Goal: Information Seeking & Learning: Learn about a topic

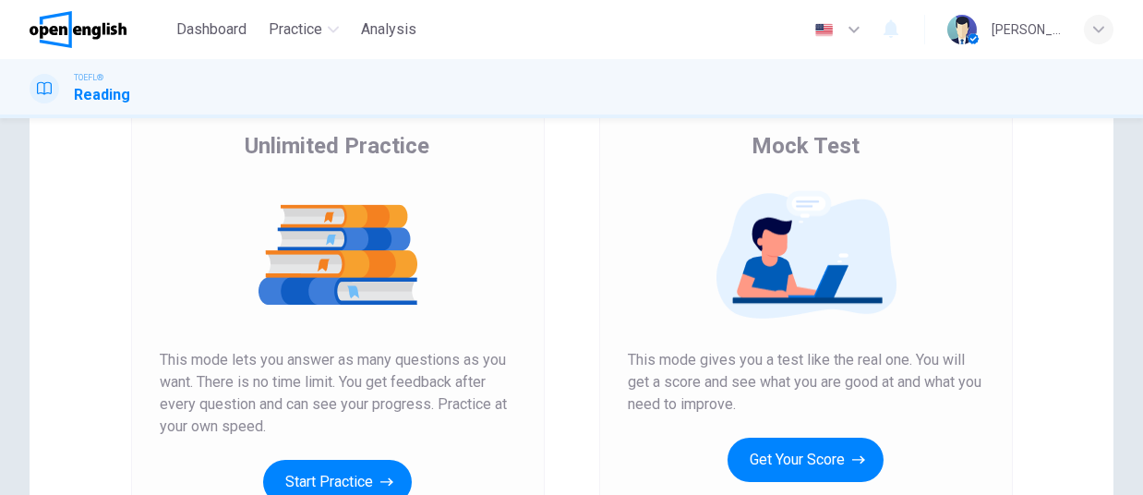
scroll to position [150, 0]
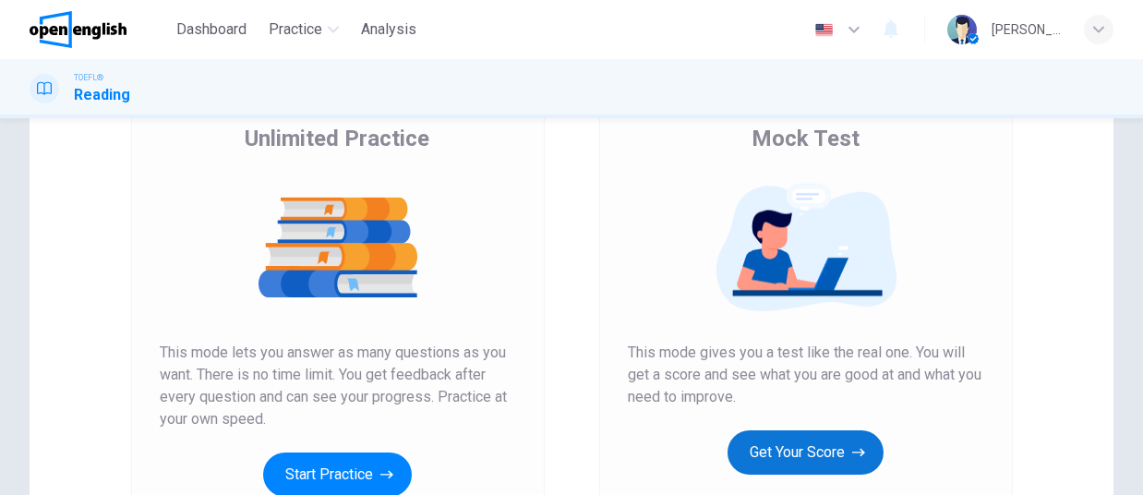
click at [844, 454] on button "Get Your Score" at bounding box center [806, 452] width 156 height 44
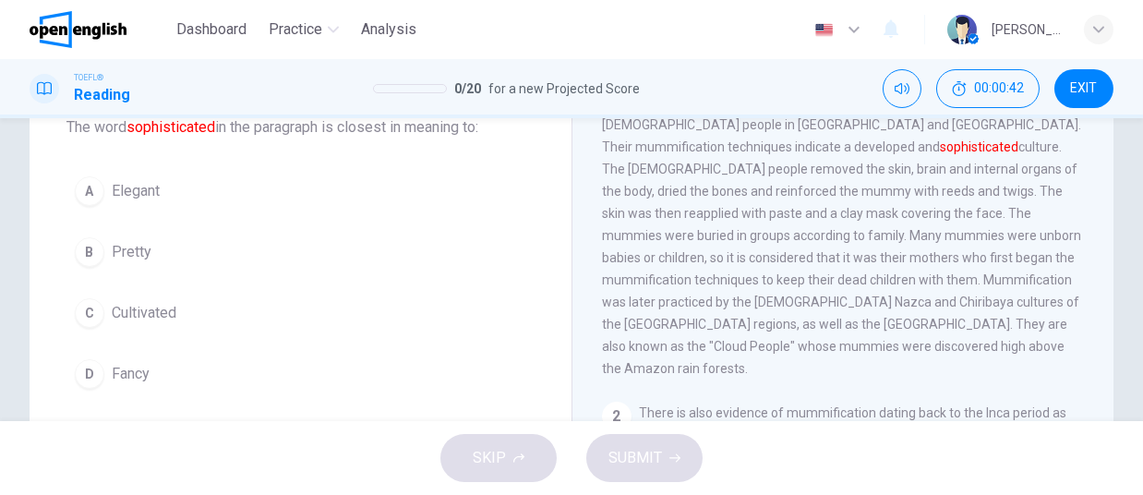
scroll to position [107, 0]
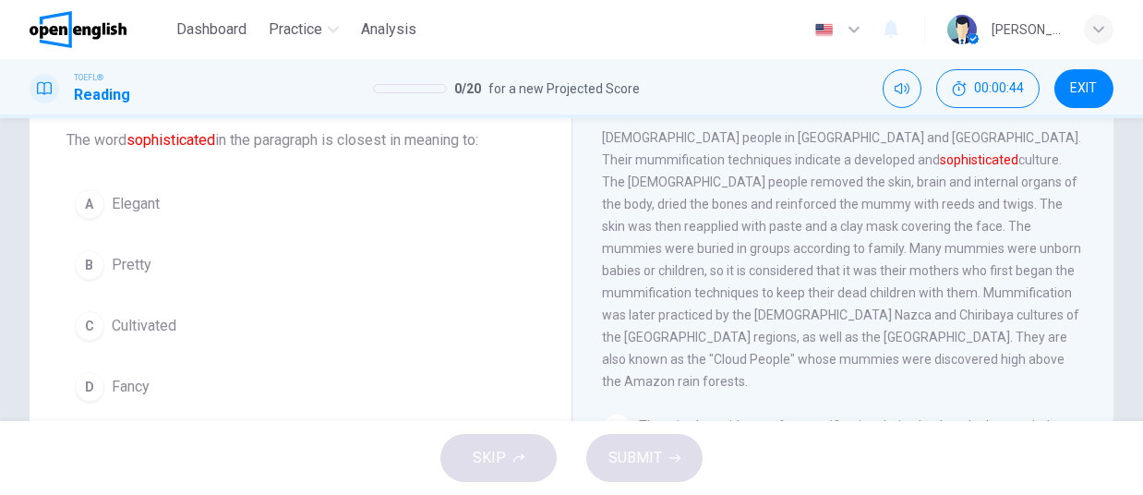
click at [138, 202] on span "Elegant" at bounding box center [136, 204] width 48 height 22
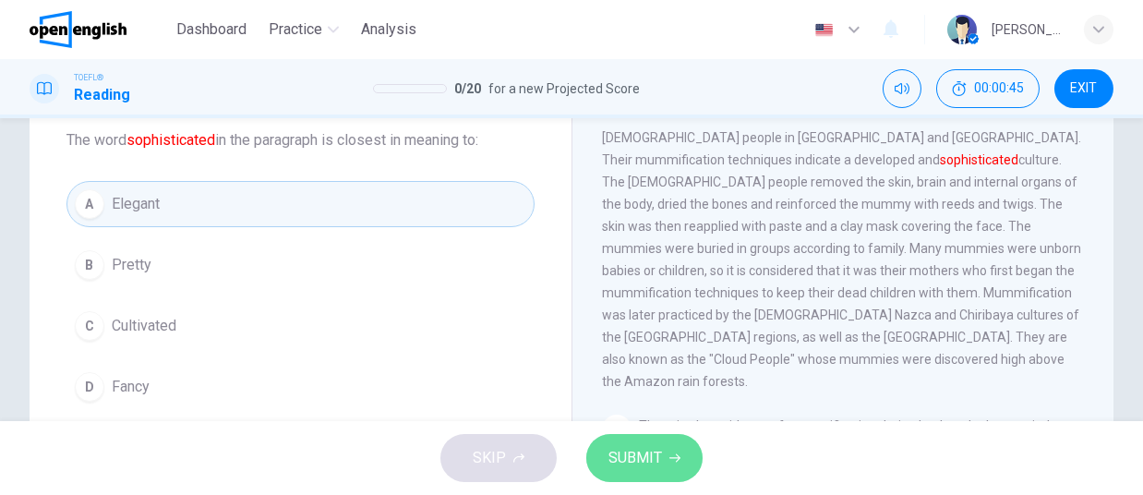
click at [660, 464] on span "SUBMIT" at bounding box center [635, 458] width 54 height 26
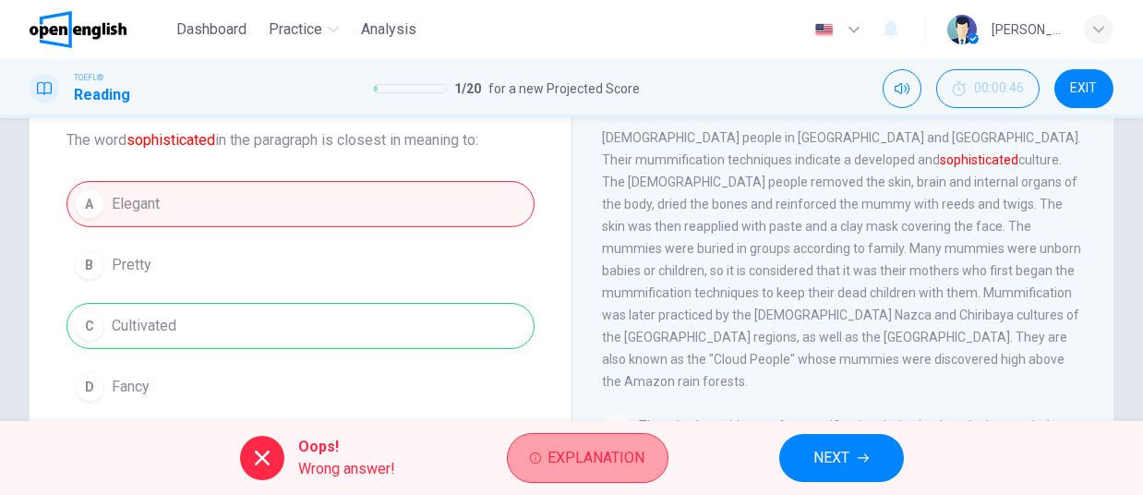
click at [588, 451] on span "Explanation" at bounding box center [596, 458] width 97 height 26
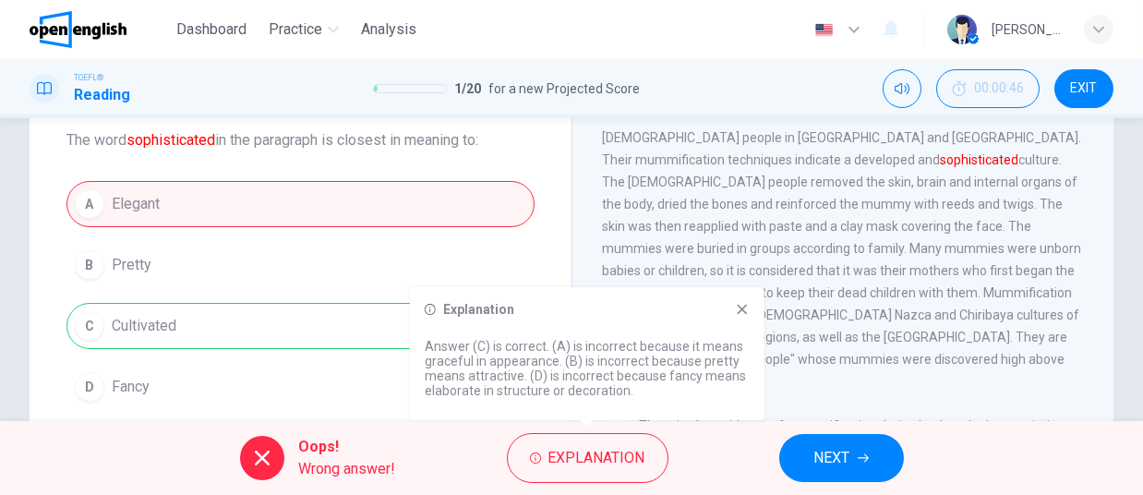
click at [740, 311] on icon at bounding box center [742, 310] width 10 height 10
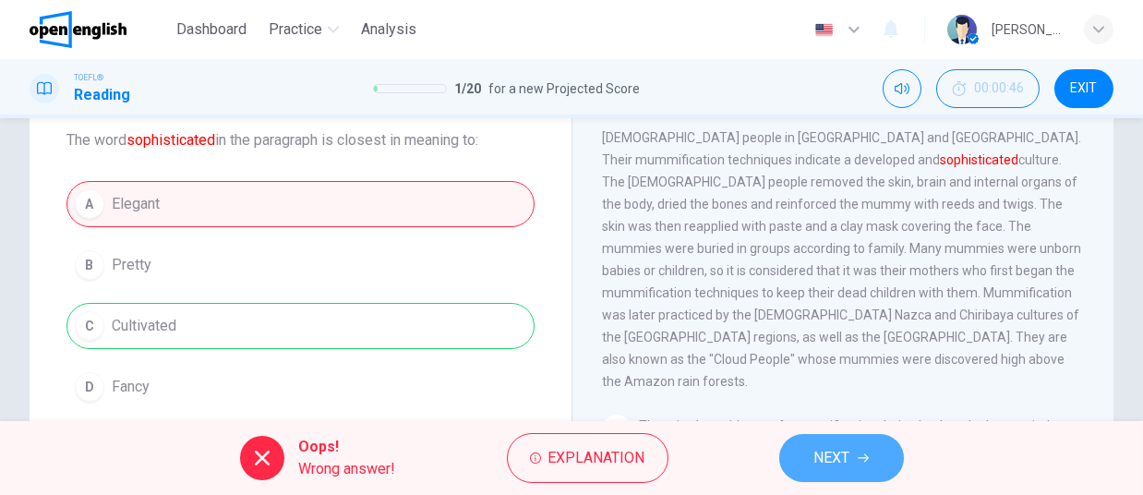
click at [832, 455] on span "NEXT" at bounding box center [832, 458] width 36 height 26
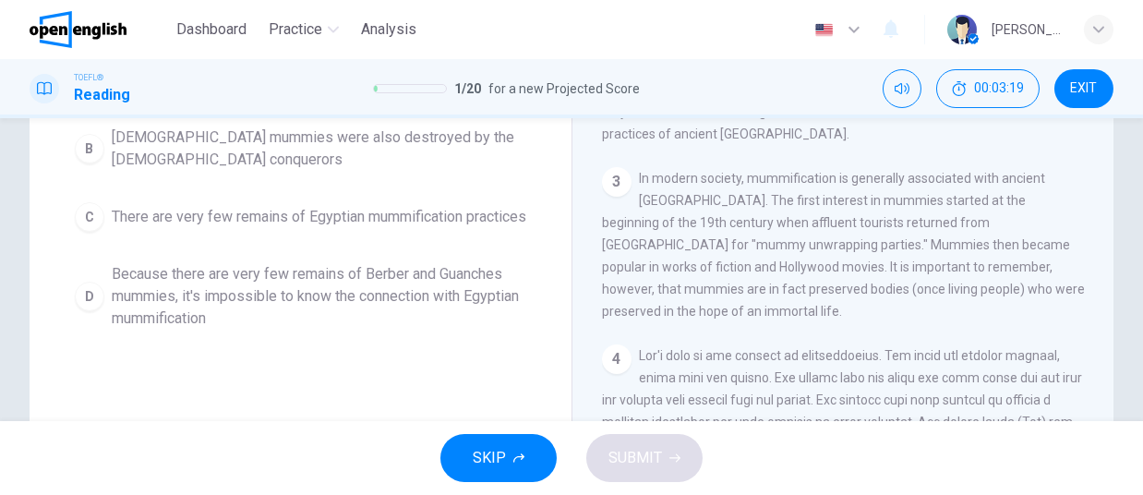
scroll to position [295, 0]
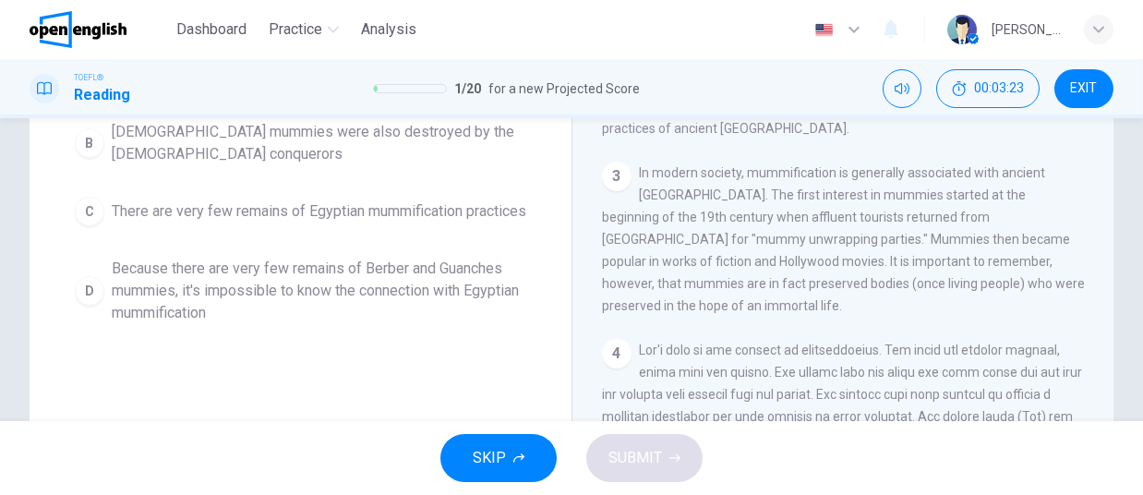
click at [443, 218] on span "There are very few remains of Egyptian mummification practices" at bounding box center [319, 211] width 415 height 22
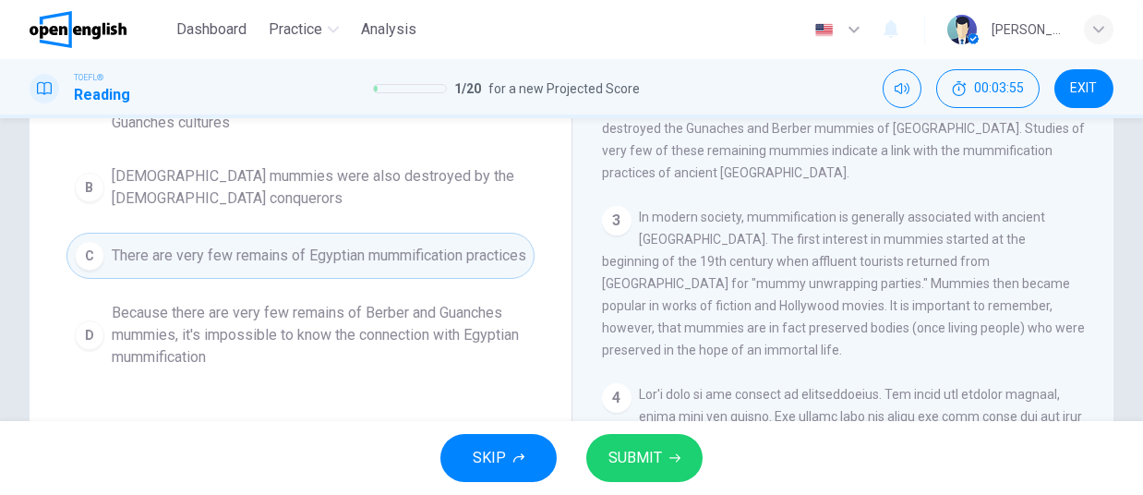
scroll to position [254, 0]
click at [654, 457] on span "SUBMIT" at bounding box center [635, 458] width 54 height 26
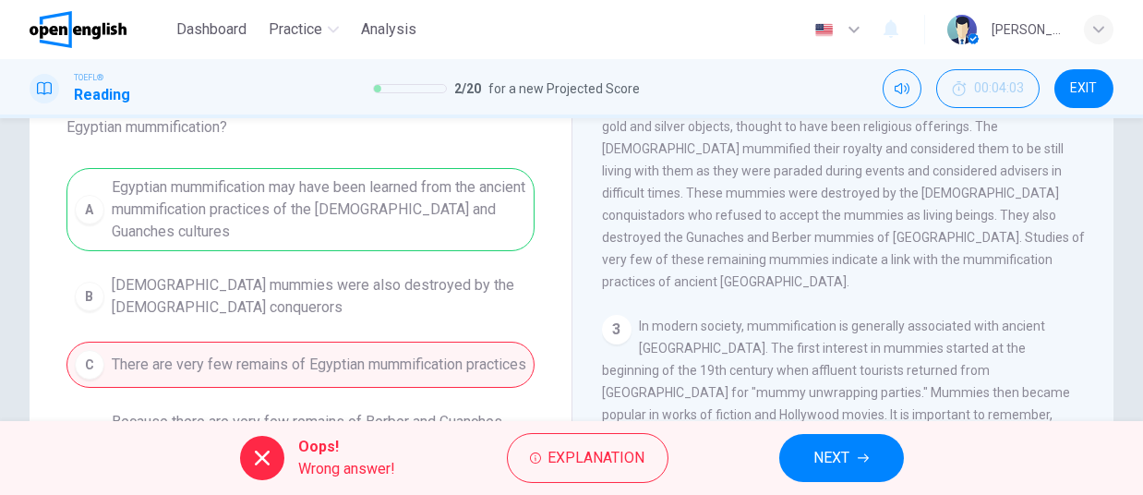
scroll to position [127, 0]
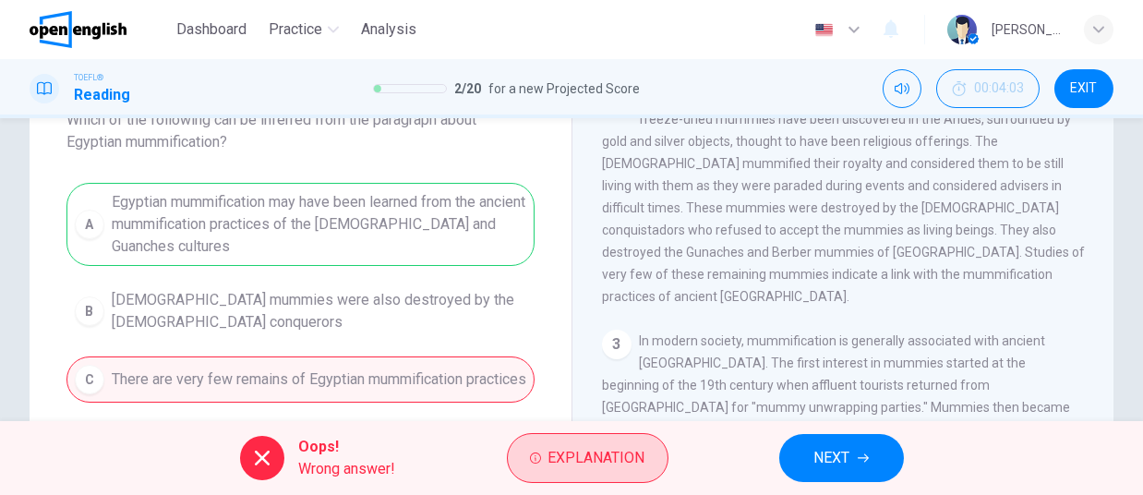
click at [637, 456] on span "Explanation" at bounding box center [596, 458] width 97 height 26
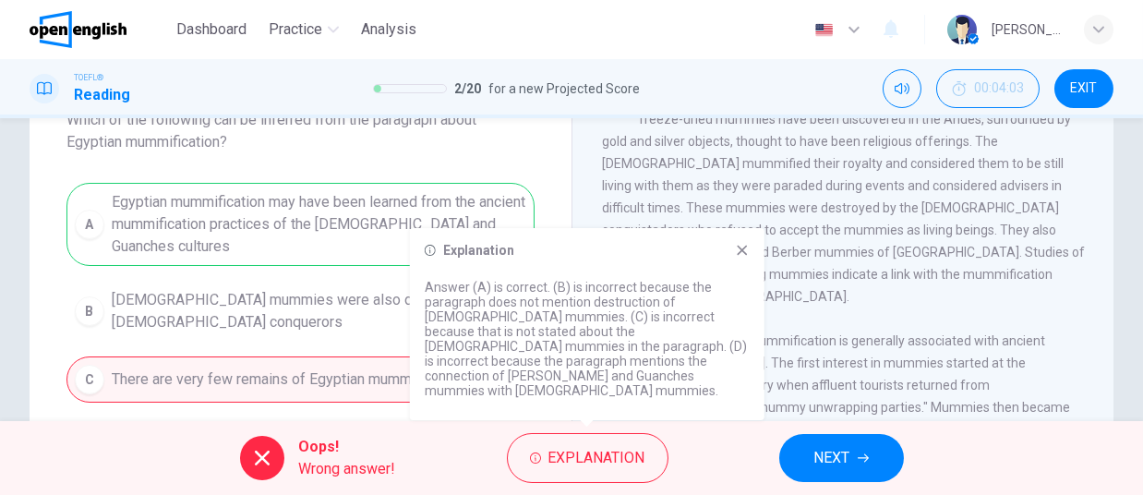
click at [740, 256] on icon at bounding box center [742, 251] width 10 height 10
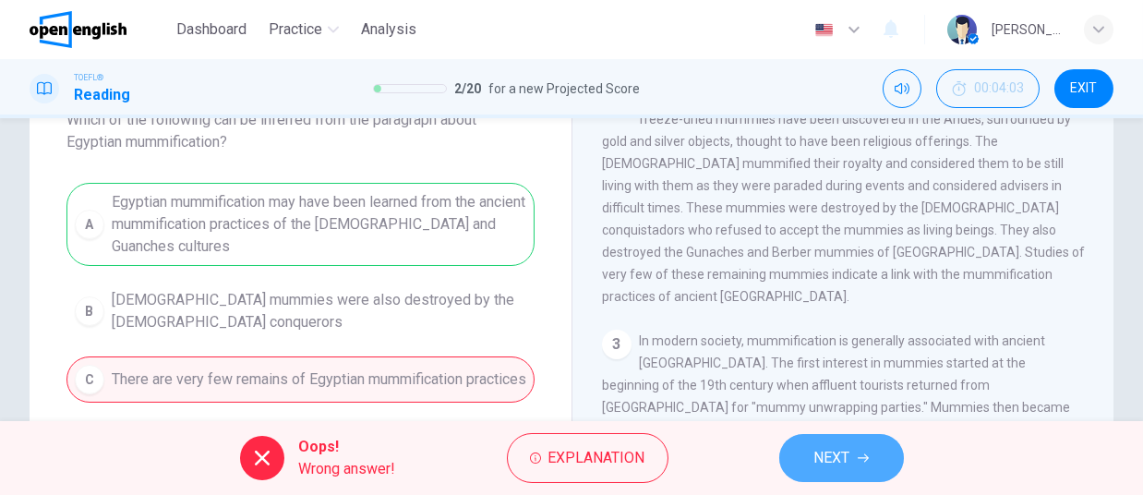
click at [841, 468] on span "NEXT" at bounding box center [832, 458] width 36 height 26
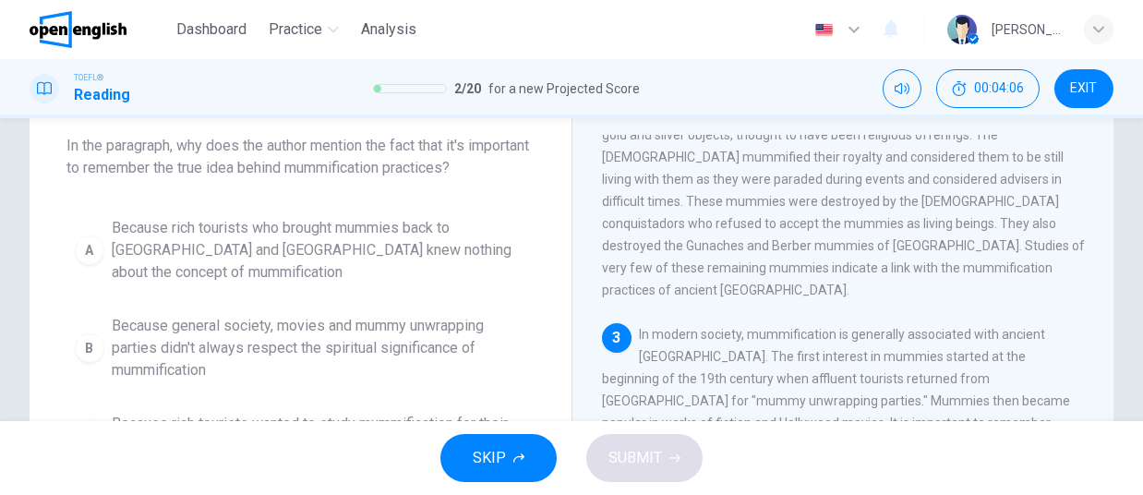
scroll to position [99, 0]
click at [734, 233] on div "2 There is also evidence of mummification dating back to the Inca period as fre…" at bounding box center [843, 193] width 483 height 222
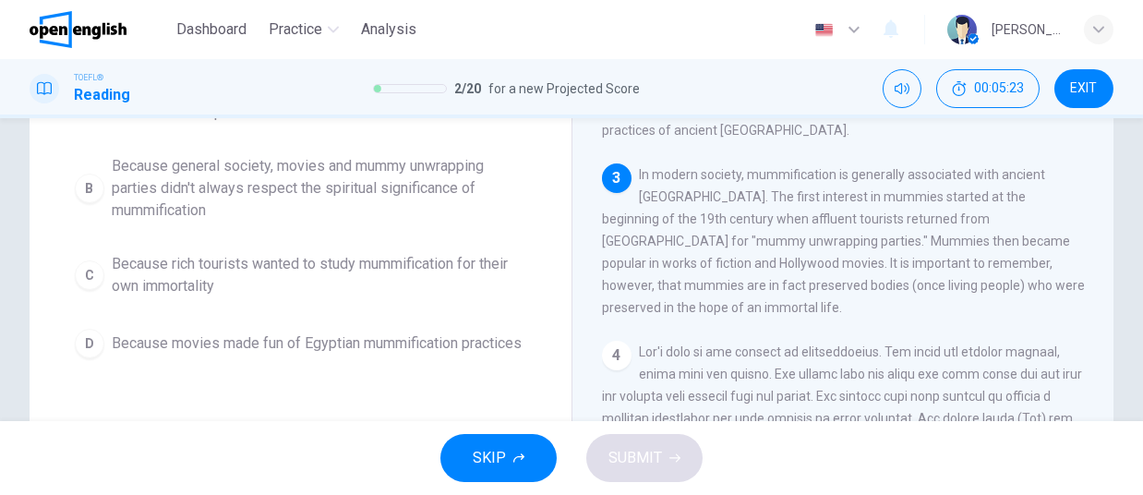
scroll to position [264, 0]
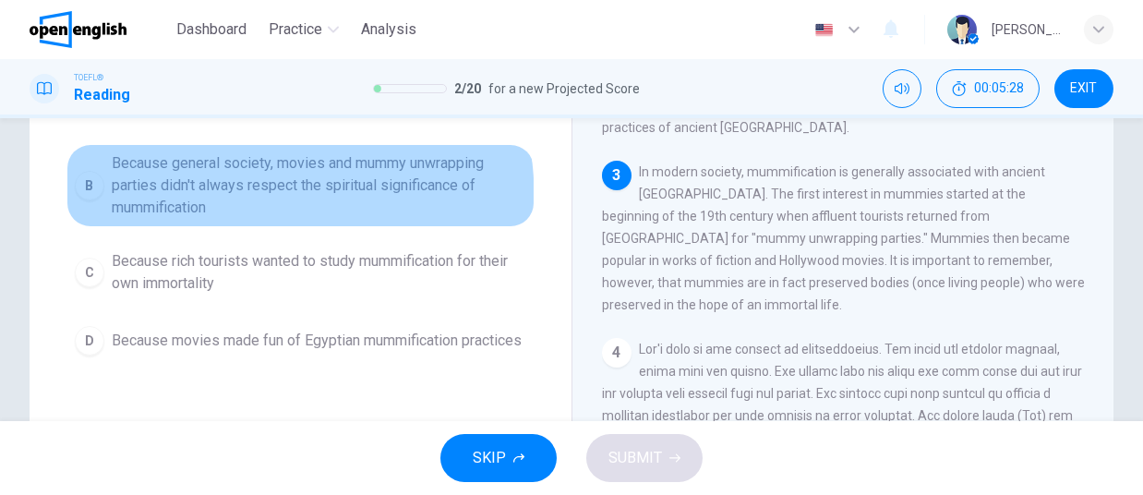
click at [150, 203] on span "Because general society, movies and mummy unwrapping parties didn't always resp…" at bounding box center [319, 185] width 415 height 66
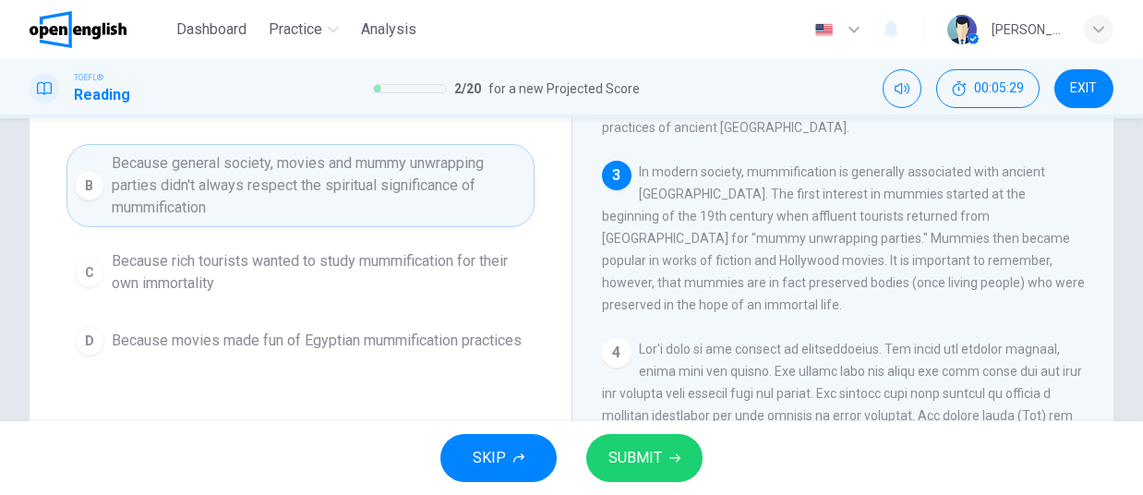
click at [662, 462] on button "SUBMIT" at bounding box center [644, 458] width 116 height 48
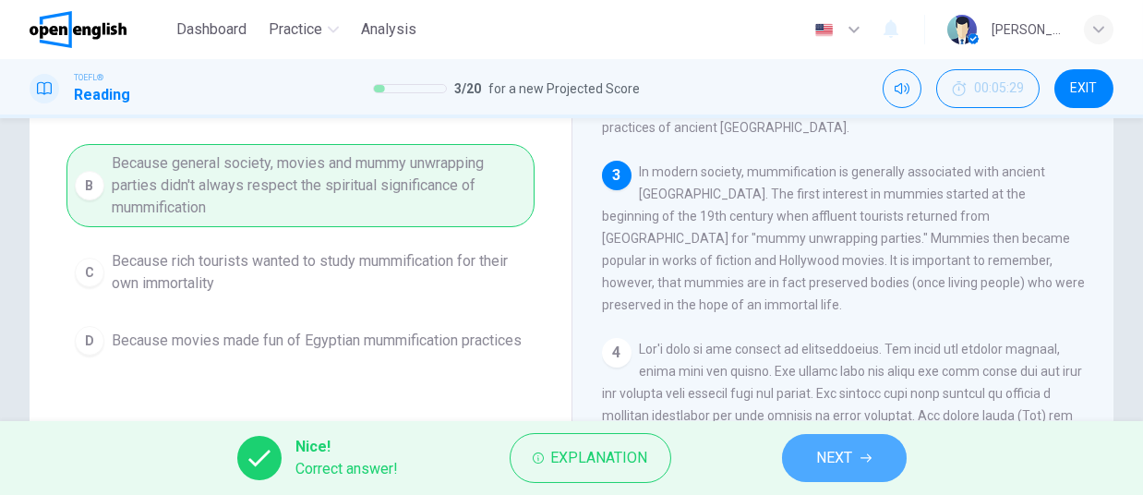
click at [838, 455] on span "NEXT" at bounding box center [835, 458] width 36 height 26
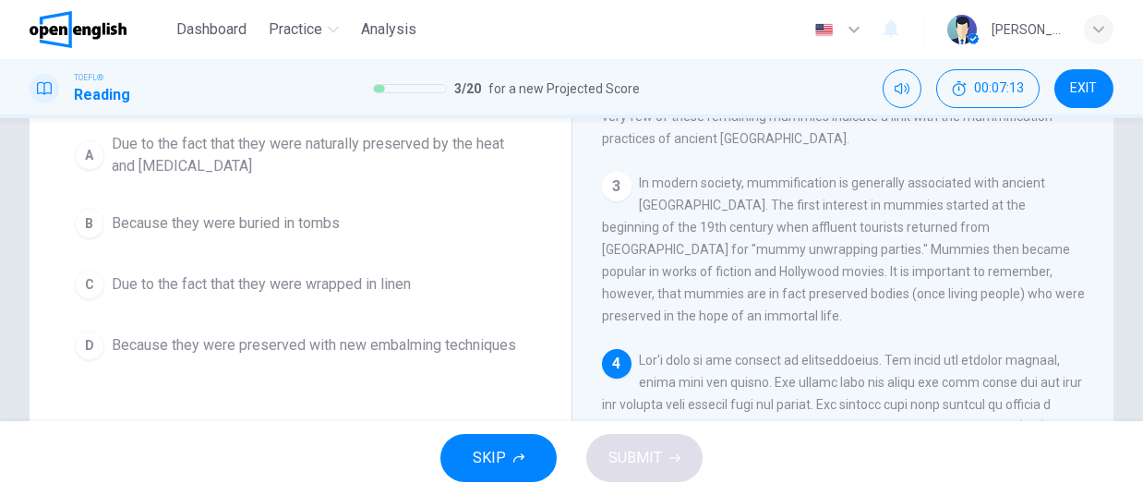
scroll to position [183, 0]
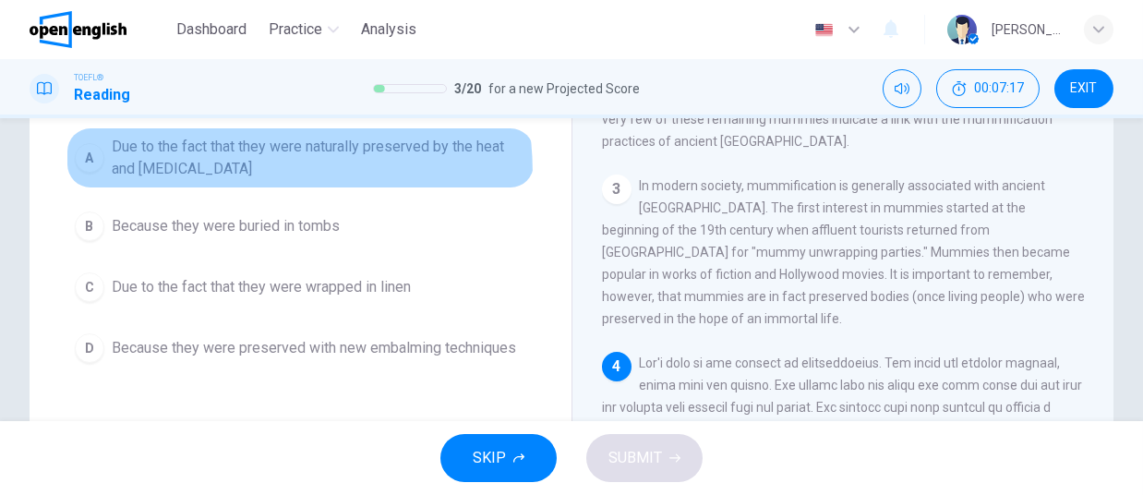
click at [180, 175] on span "Due to the fact that they were naturally preserved by the heat and [MEDICAL_DAT…" at bounding box center [319, 158] width 415 height 44
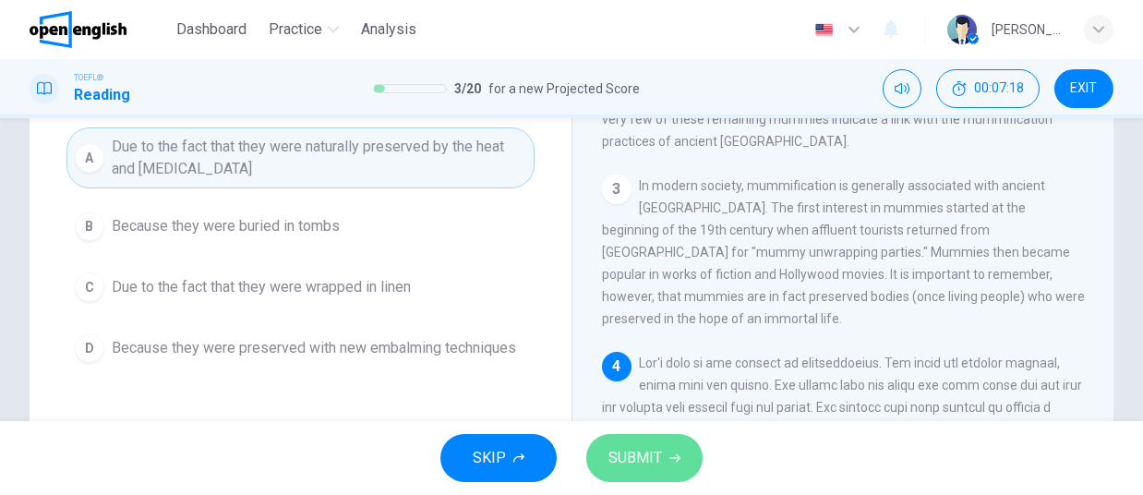
click at [620, 462] on span "SUBMIT" at bounding box center [635, 458] width 54 height 26
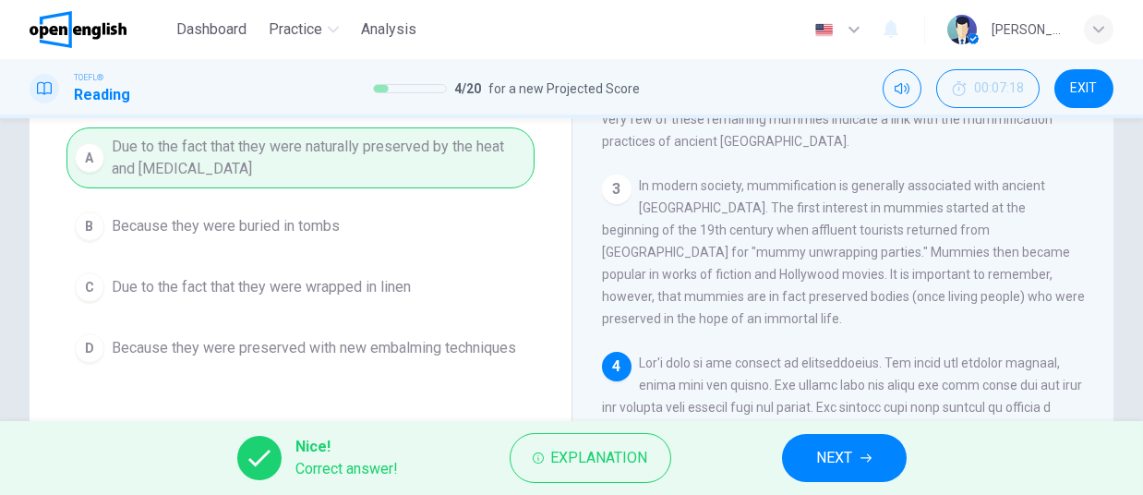
click at [811, 480] on button "NEXT" at bounding box center [844, 458] width 125 height 48
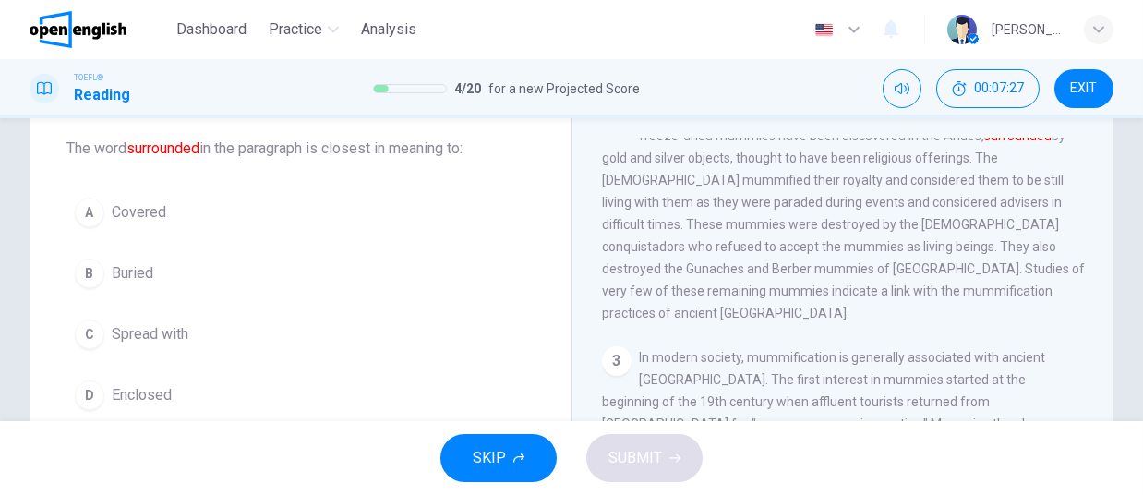
scroll to position [114, 0]
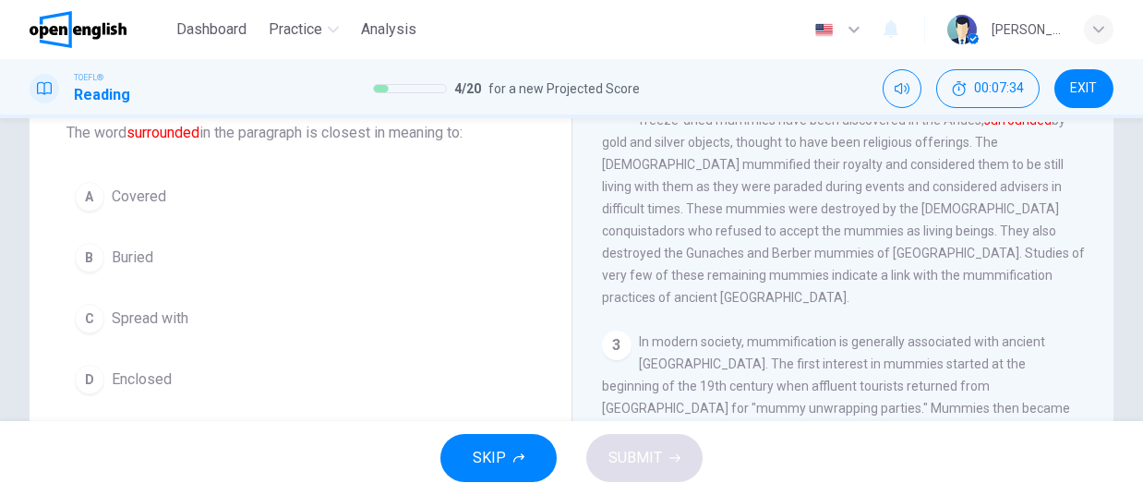
click at [135, 190] on span "Covered" at bounding box center [139, 197] width 54 height 22
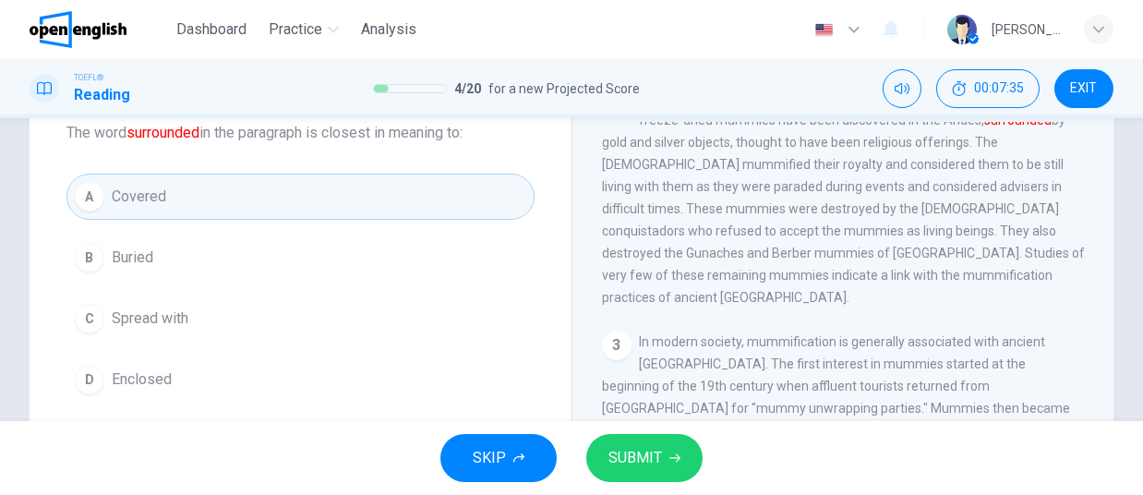
click at [654, 469] on span "SUBMIT" at bounding box center [635, 458] width 54 height 26
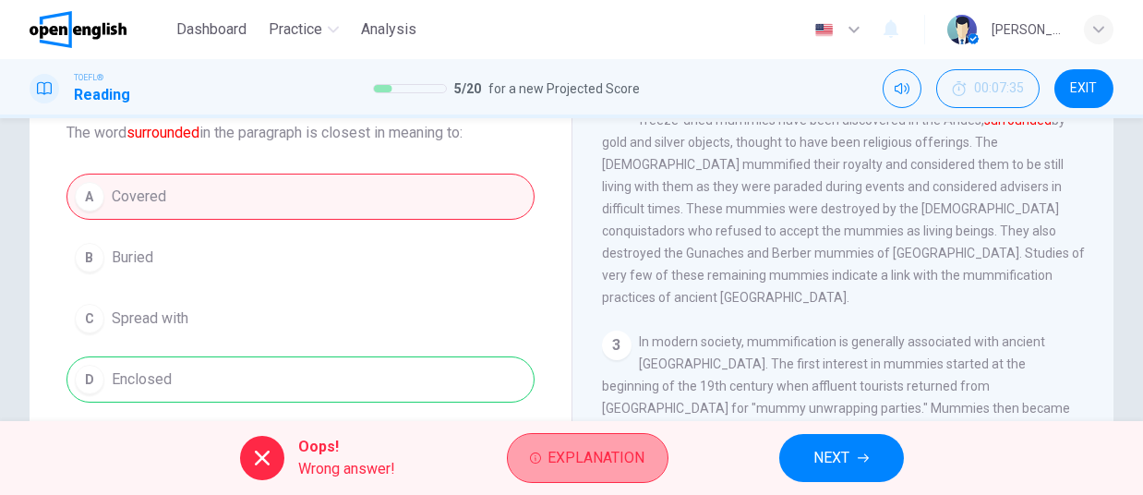
click at [591, 453] on span "Explanation" at bounding box center [596, 458] width 97 height 26
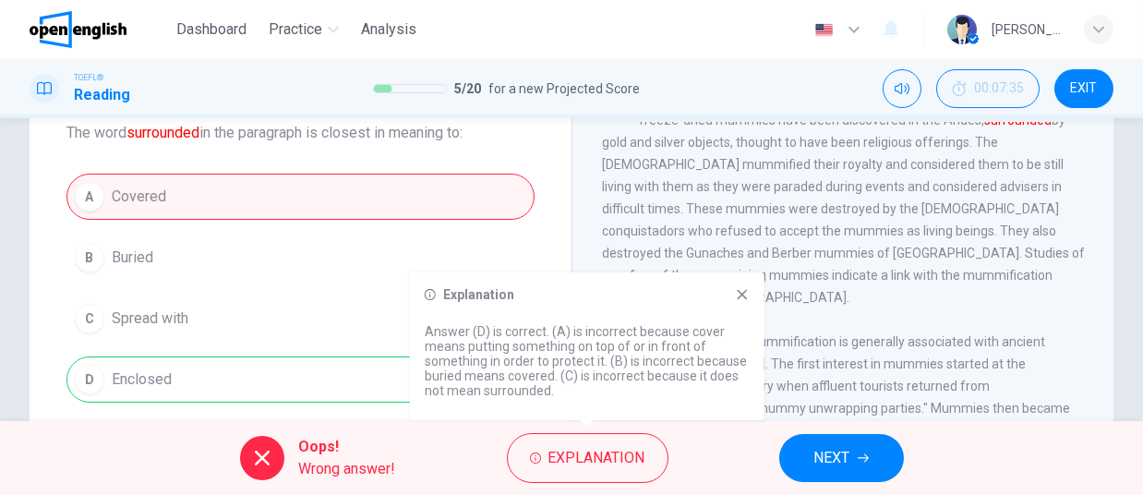
click at [747, 290] on icon at bounding box center [742, 294] width 15 height 15
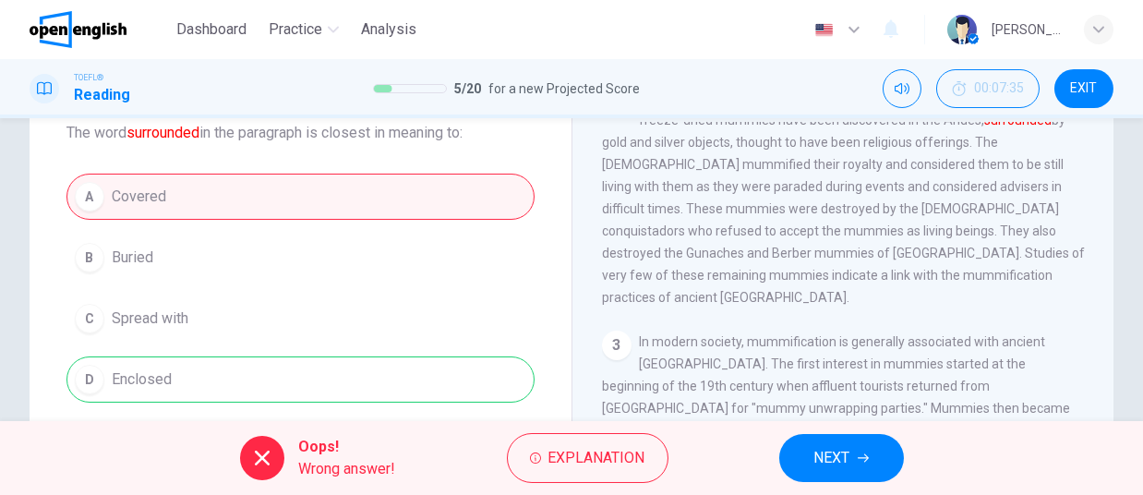
click at [858, 448] on button "NEXT" at bounding box center [841, 458] width 125 height 48
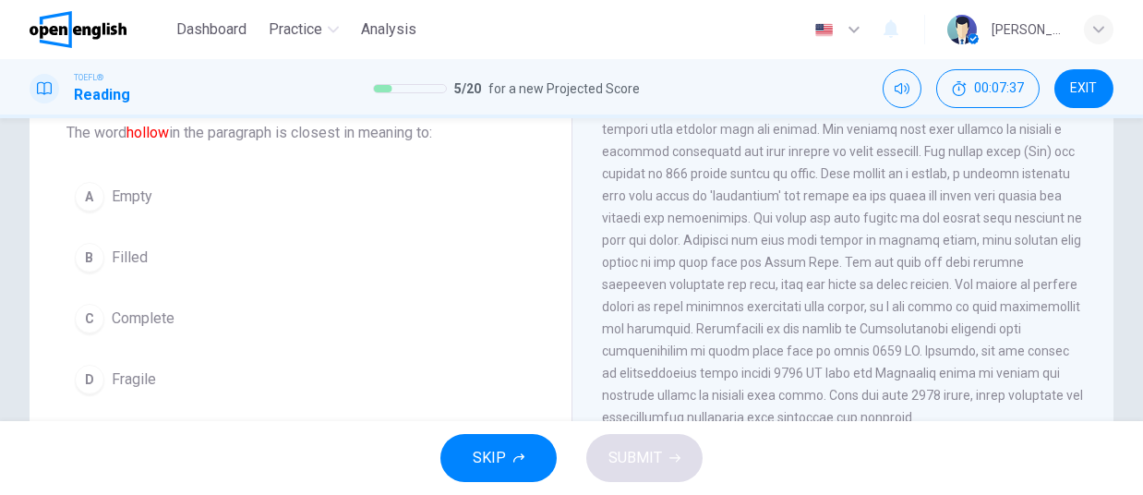
scroll to position [90, 0]
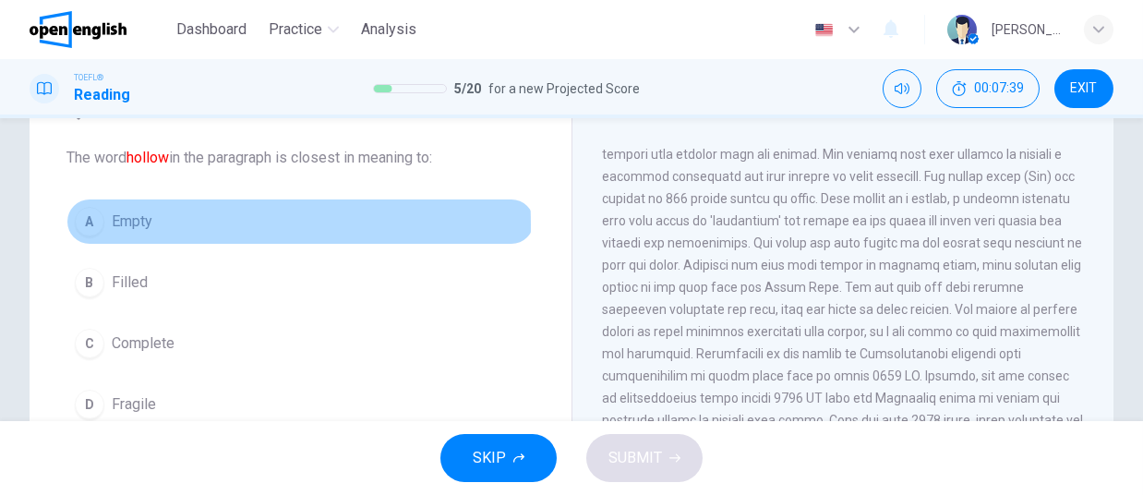
click at [141, 223] on span "Empty" at bounding box center [132, 222] width 41 height 22
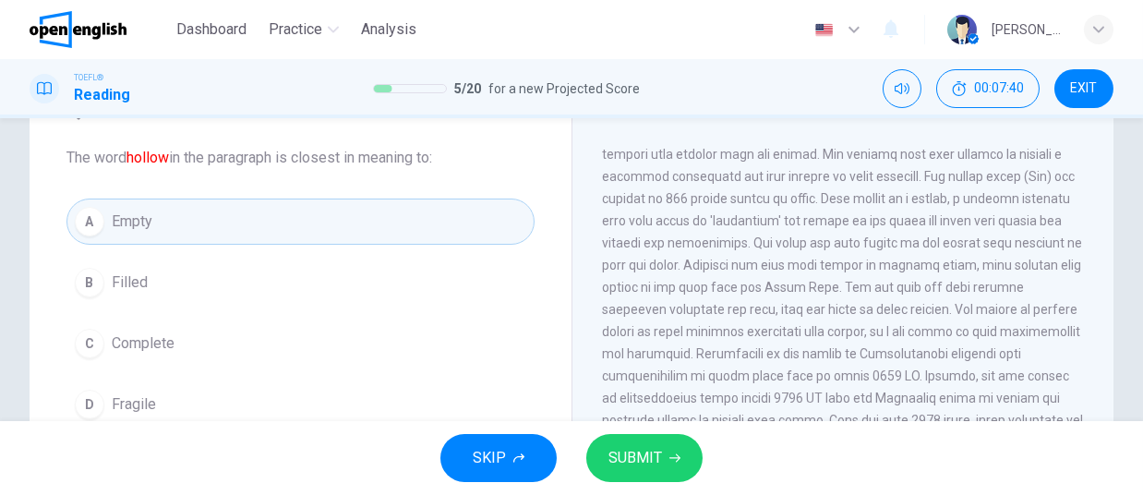
click at [646, 455] on span "SUBMIT" at bounding box center [635, 458] width 54 height 26
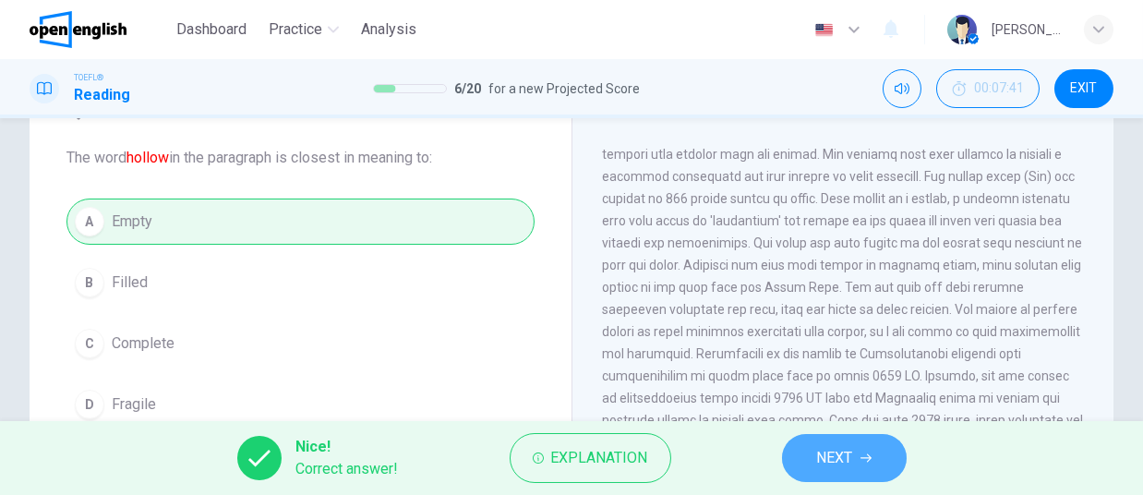
click at [840, 470] on span "NEXT" at bounding box center [835, 458] width 36 height 26
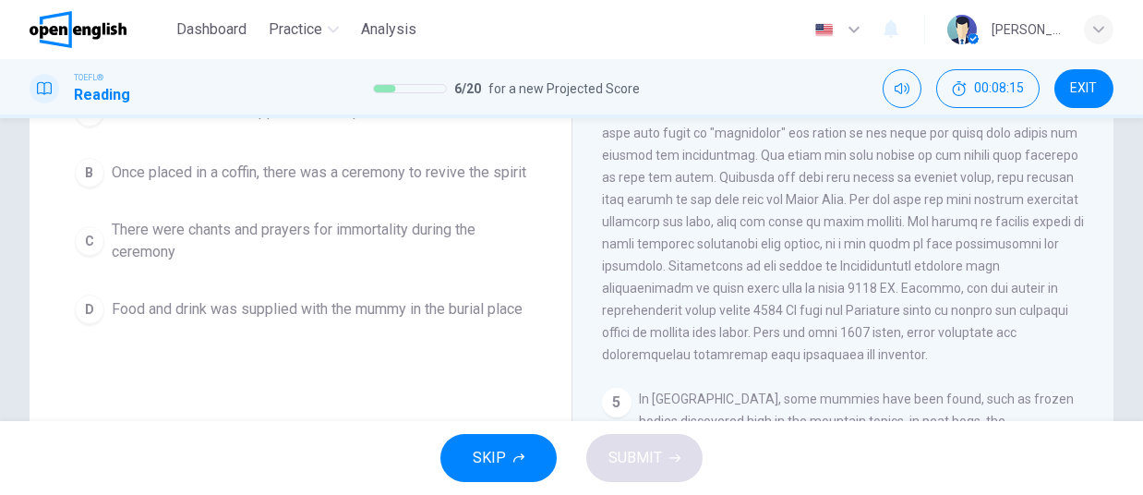
scroll to position [205, 0]
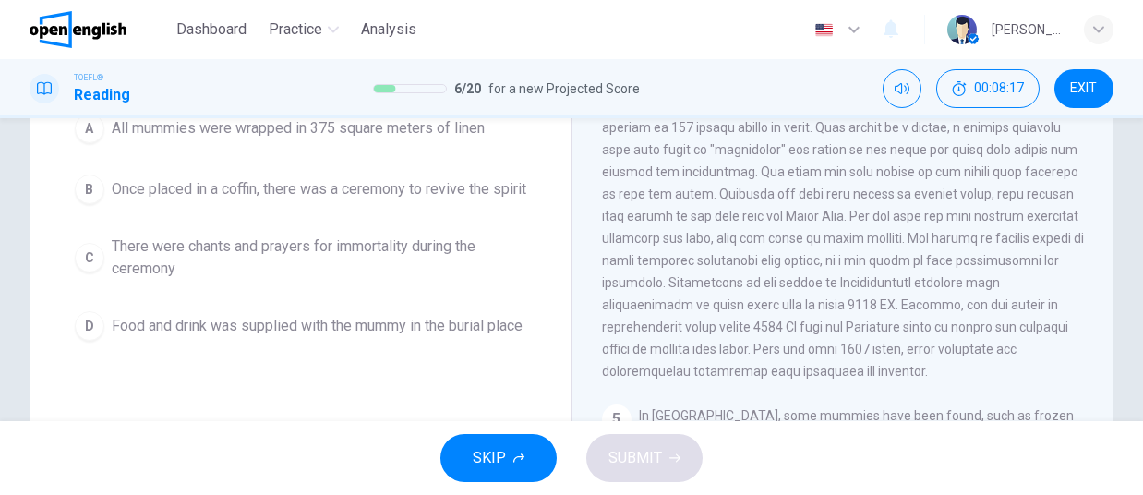
click at [461, 127] on span "All mummies were wrapped in 375 square meters of linen" at bounding box center [298, 128] width 373 height 22
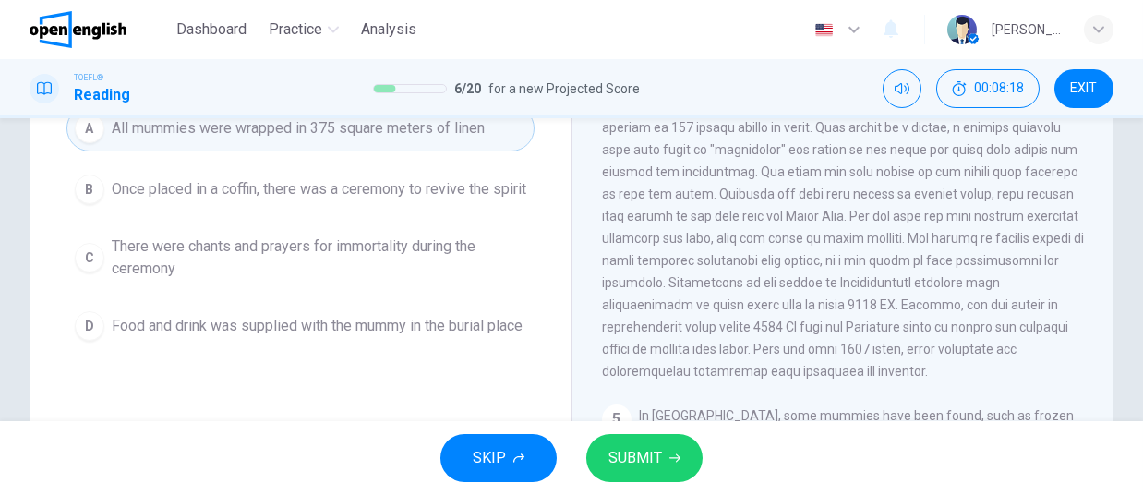
click at [644, 452] on span "SUBMIT" at bounding box center [635, 458] width 54 height 26
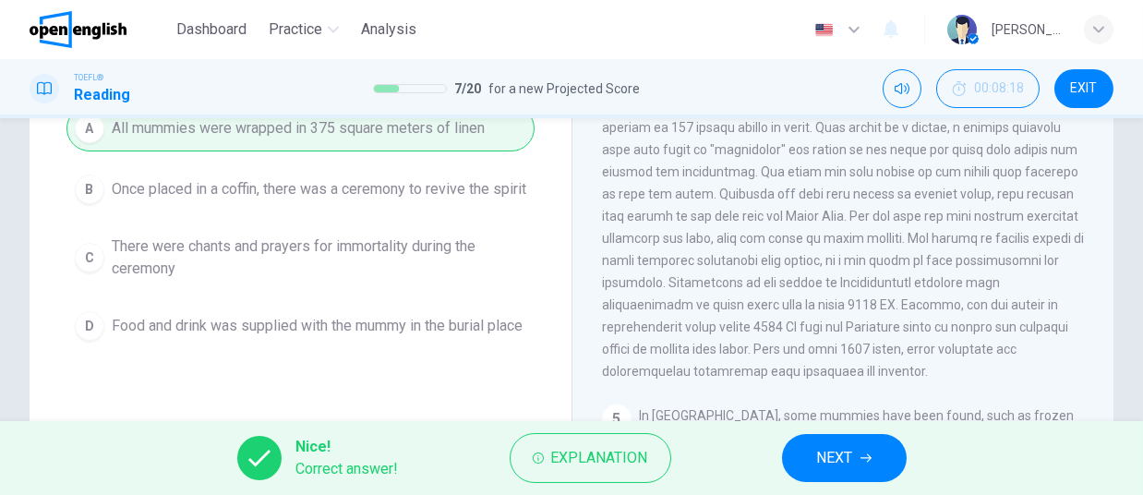
click at [852, 458] on span "NEXT" at bounding box center [835, 458] width 36 height 26
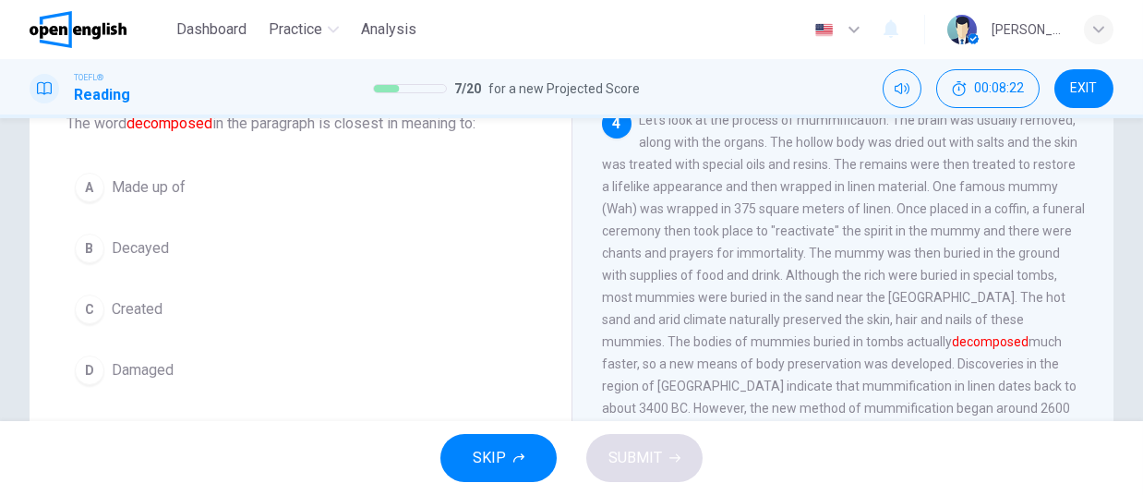
scroll to position [128, 0]
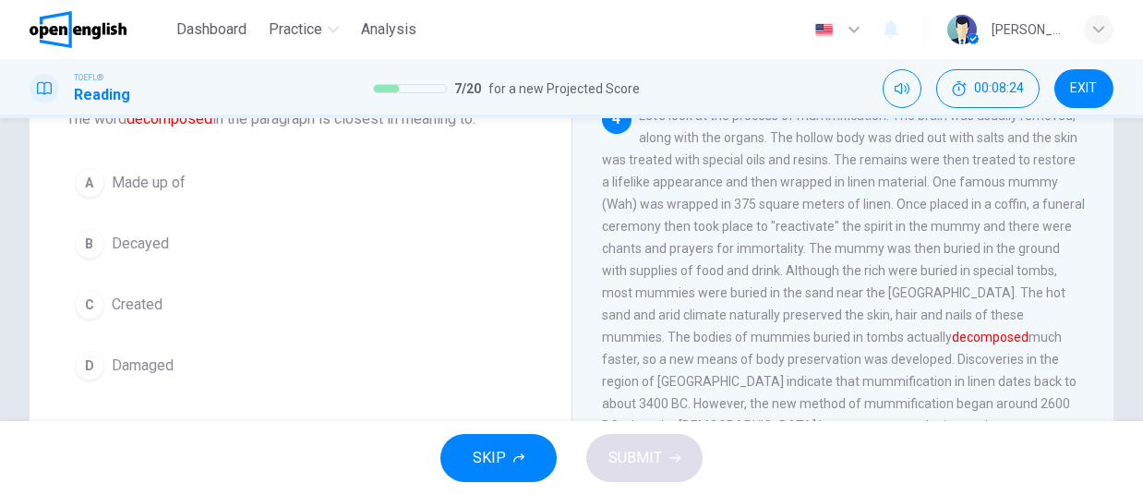
click at [139, 228] on button "B Decayed" at bounding box center [300, 244] width 468 height 46
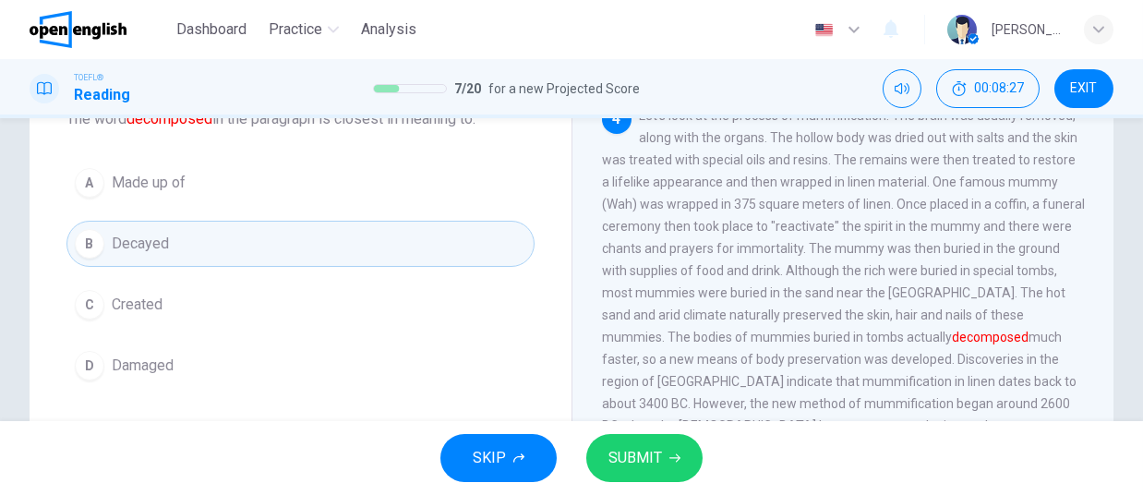
click at [663, 448] on button "SUBMIT" at bounding box center [644, 458] width 116 height 48
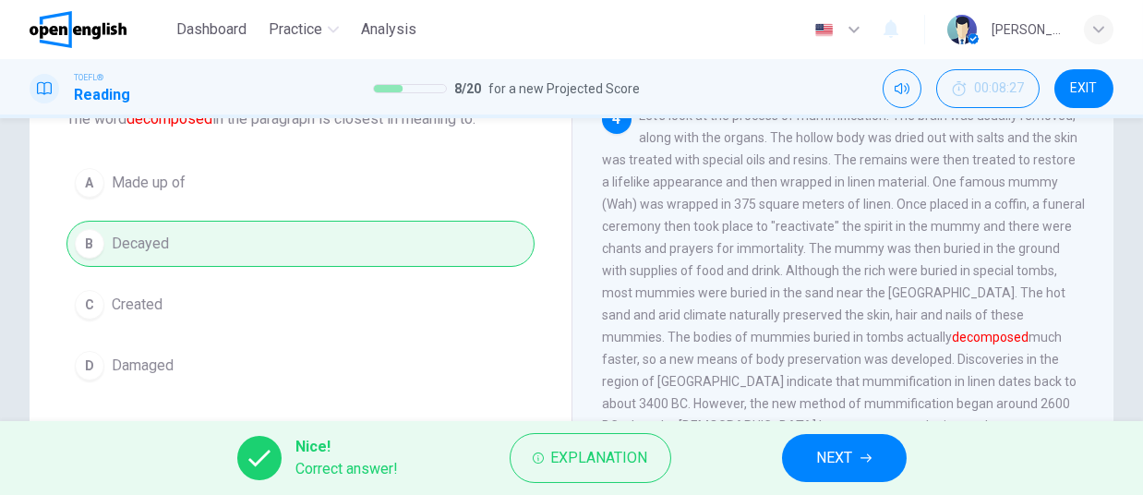
click at [853, 487] on div "Nice! Correct answer! Explanation NEXT" at bounding box center [571, 458] width 1143 height 74
click at [858, 459] on button "NEXT" at bounding box center [844, 458] width 125 height 48
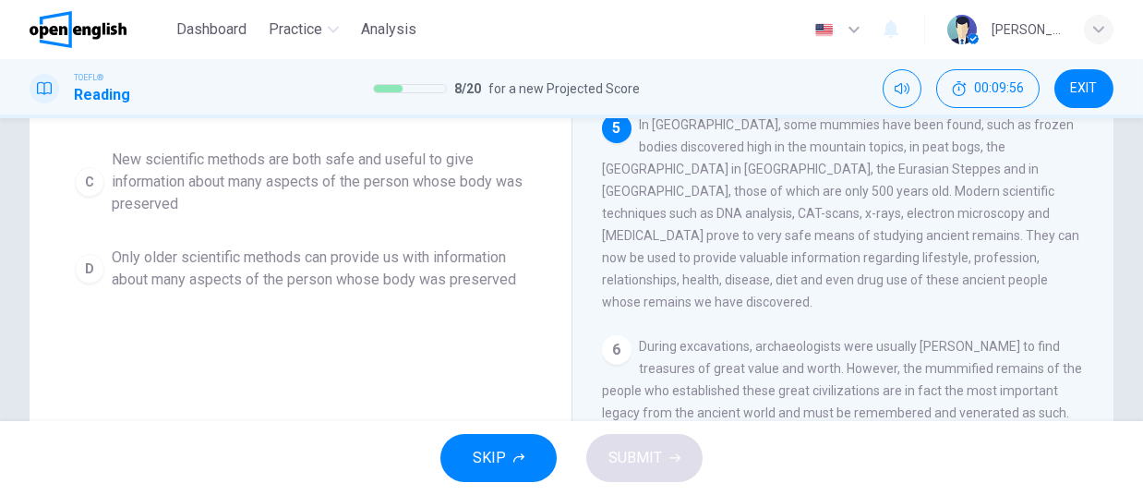
scroll to position [328, 0]
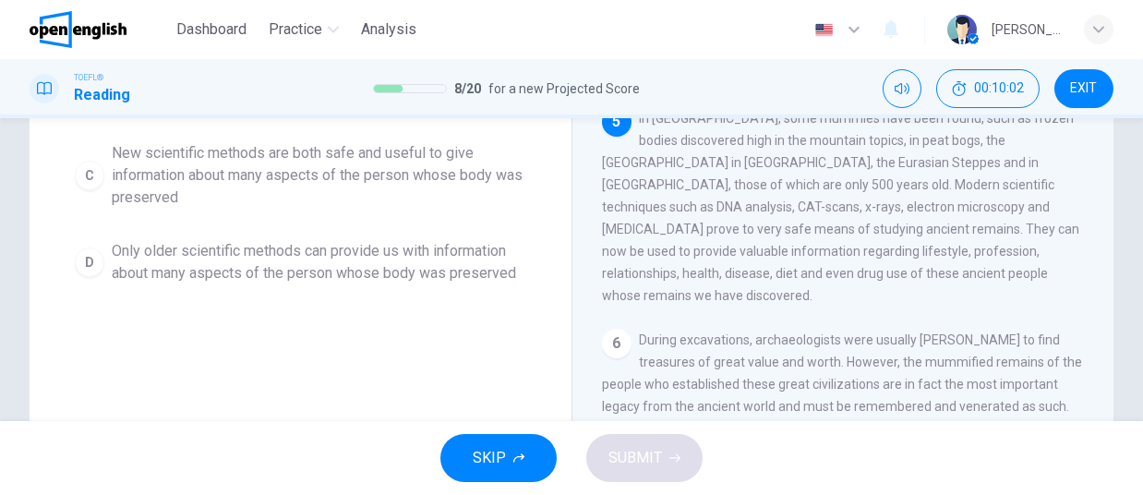
click at [238, 183] on span "New scientific methods are both safe and useful to give information about many …" at bounding box center [319, 175] width 415 height 66
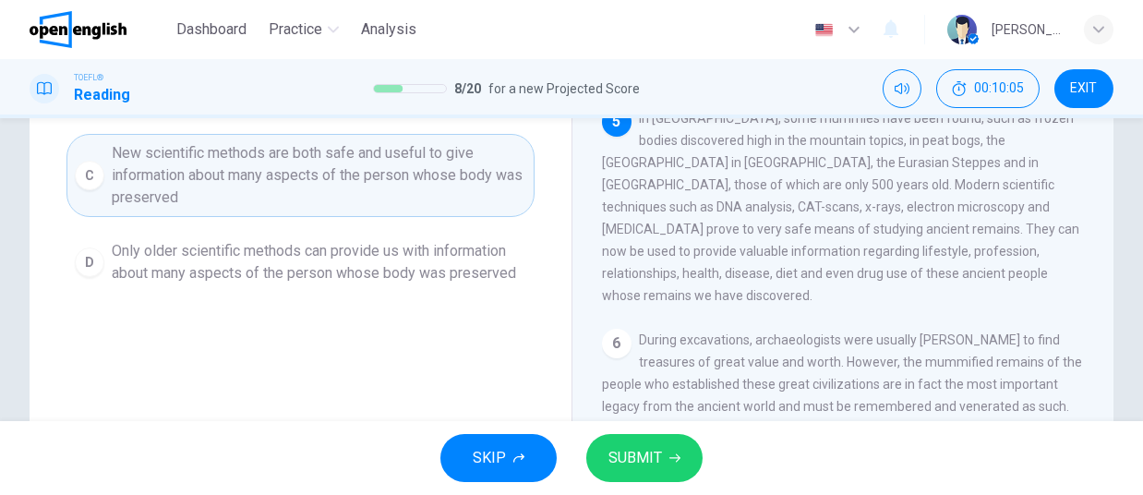
click at [644, 453] on span "SUBMIT" at bounding box center [635, 458] width 54 height 26
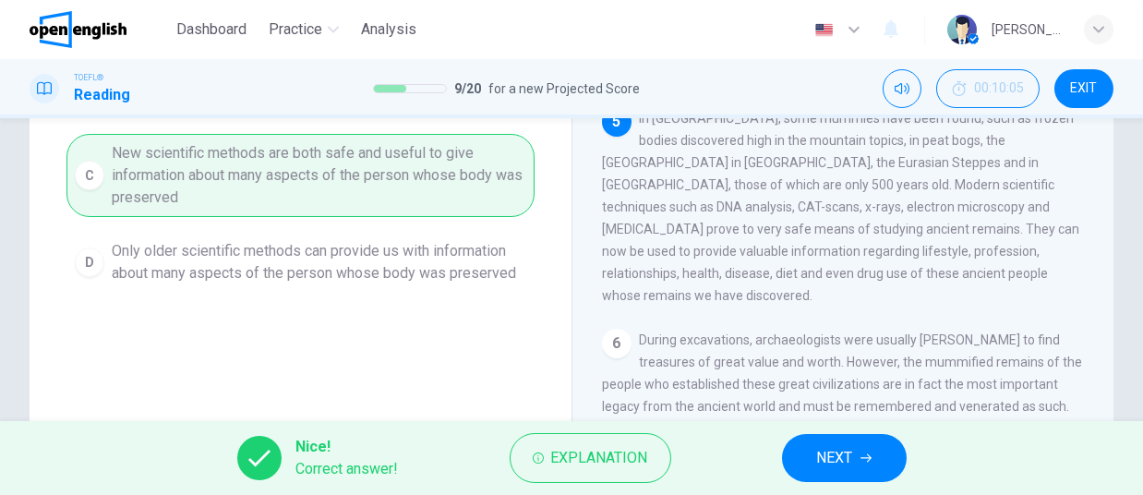
click at [872, 458] on icon "button" at bounding box center [866, 457] width 11 height 11
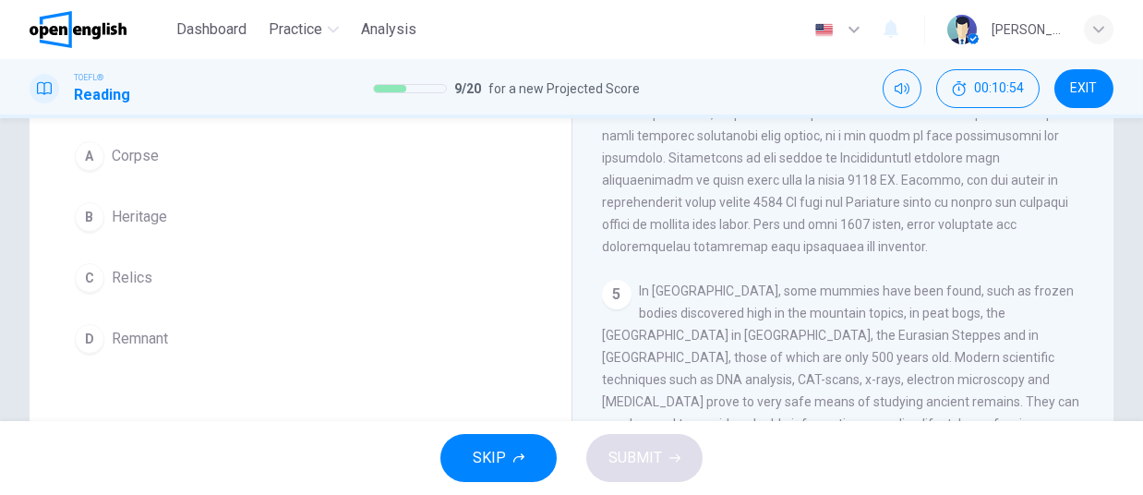
scroll to position [153, 0]
click at [141, 287] on span "Relics" at bounding box center [132, 280] width 41 height 22
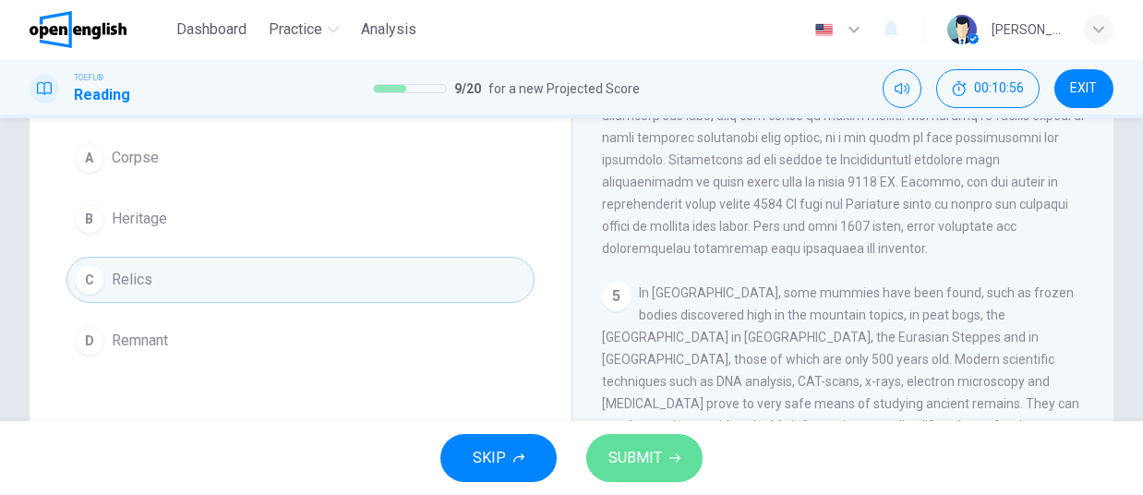
click at [652, 449] on span "SUBMIT" at bounding box center [635, 458] width 54 height 26
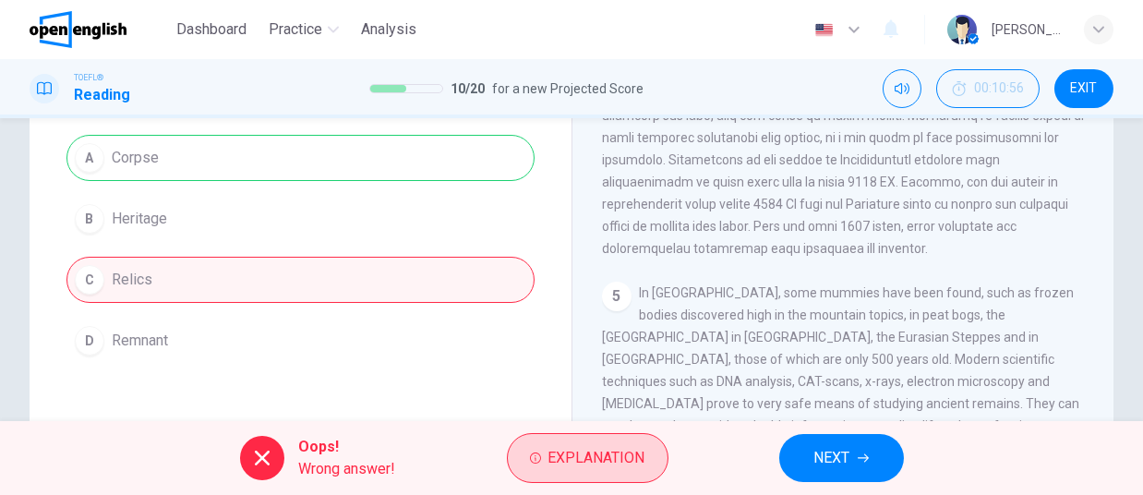
click at [609, 454] on span "Explanation" at bounding box center [596, 458] width 97 height 26
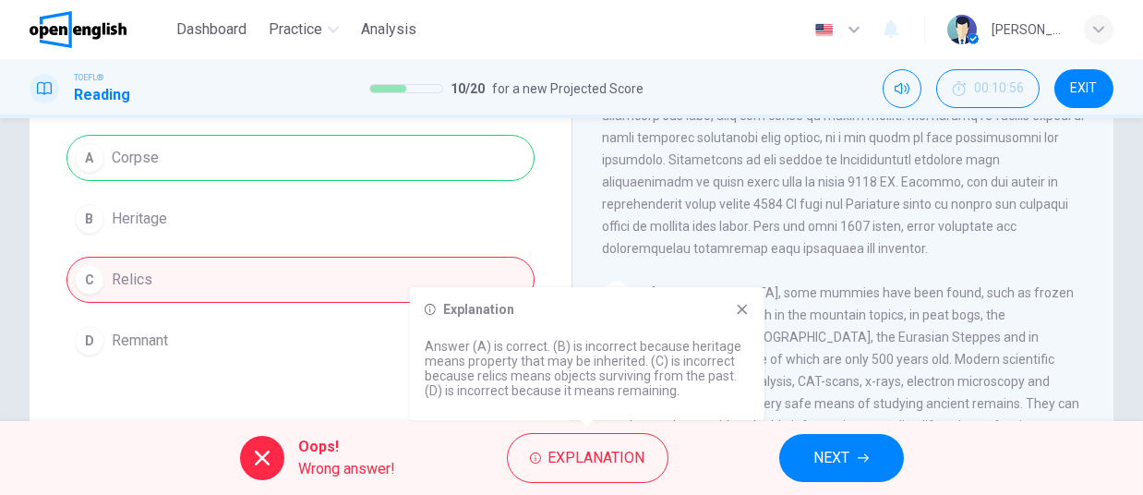
click at [751, 315] on div "Explanation Answer (A) is correct. (B) is incorrect because heritage means prop…" at bounding box center [587, 353] width 355 height 133
click at [839, 466] on span "NEXT" at bounding box center [832, 458] width 36 height 26
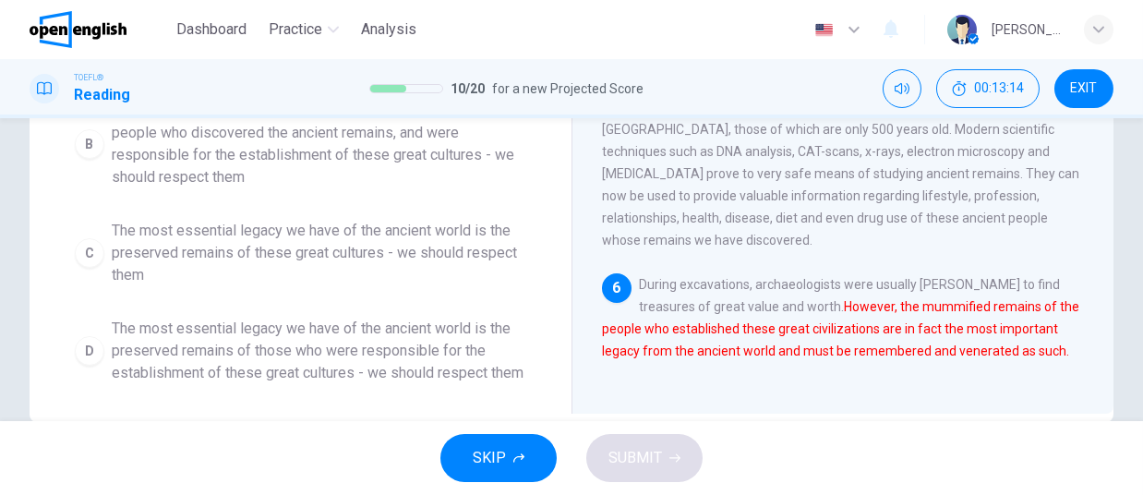
scroll to position [390, 0]
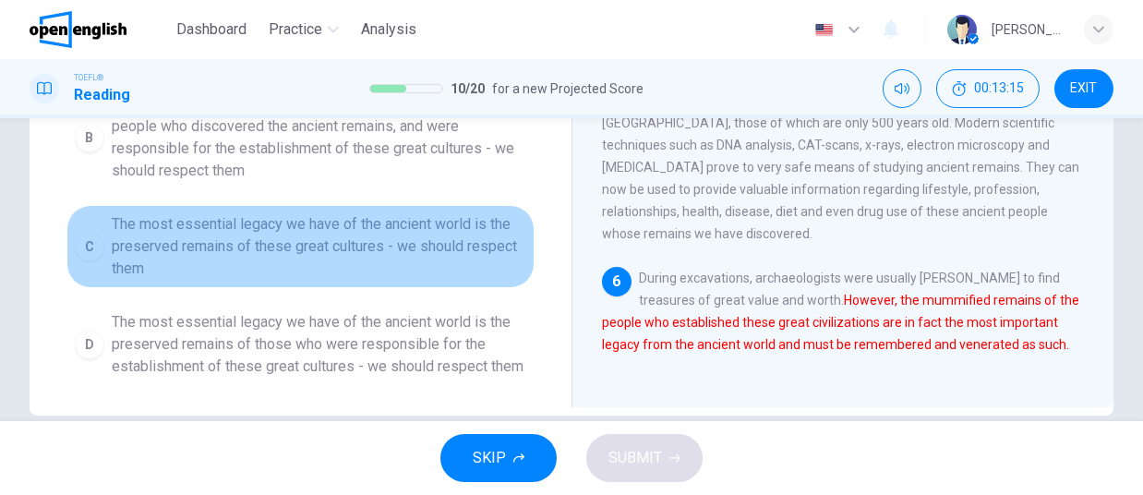
click at [443, 251] on span "The most essential legacy we have of the ancient world is the preserved remains…" at bounding box center [319, 246] width 415 height 66
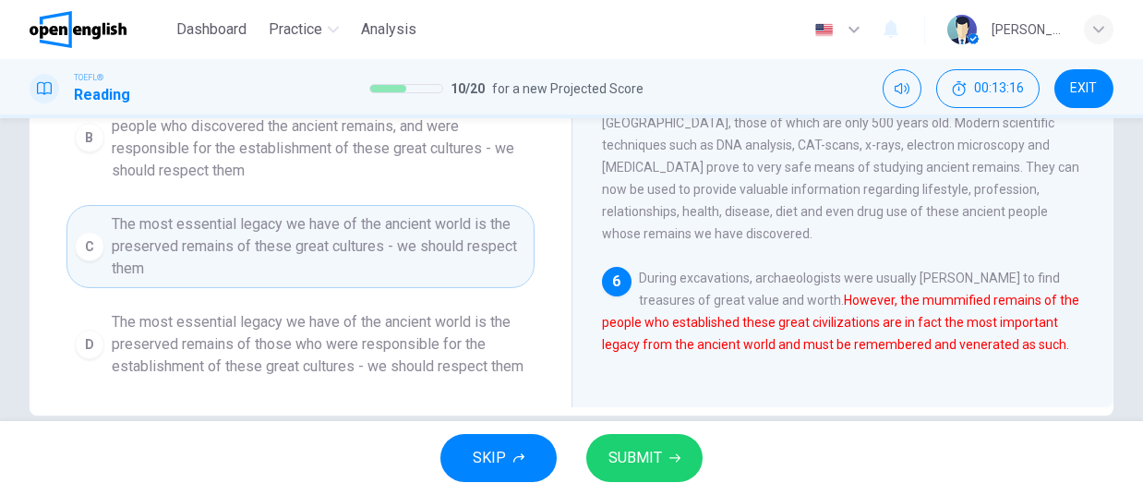
click at [694, 461] on button "SUBMIT" at bounding box center [644, 458] width 116 height 48
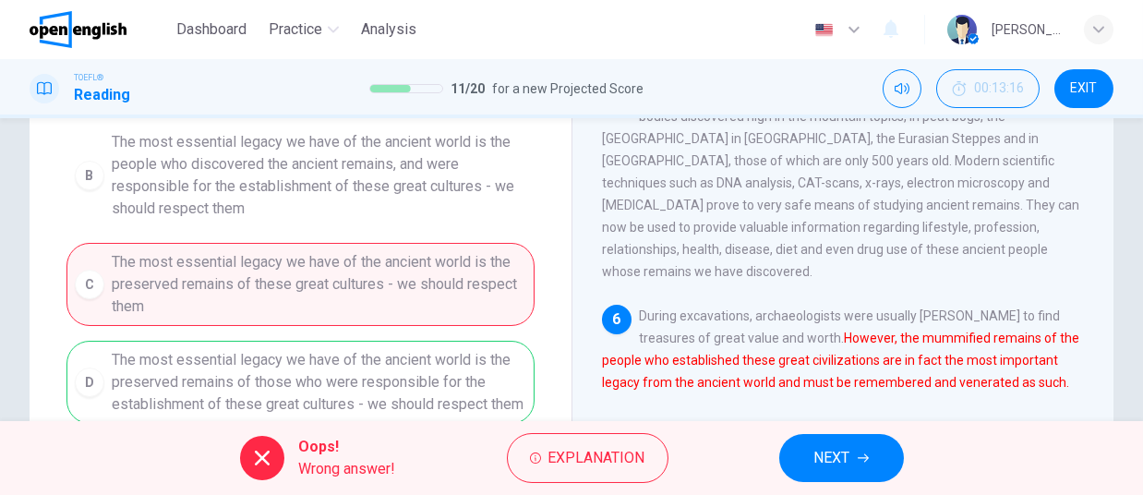
scroll to position [347, 0]
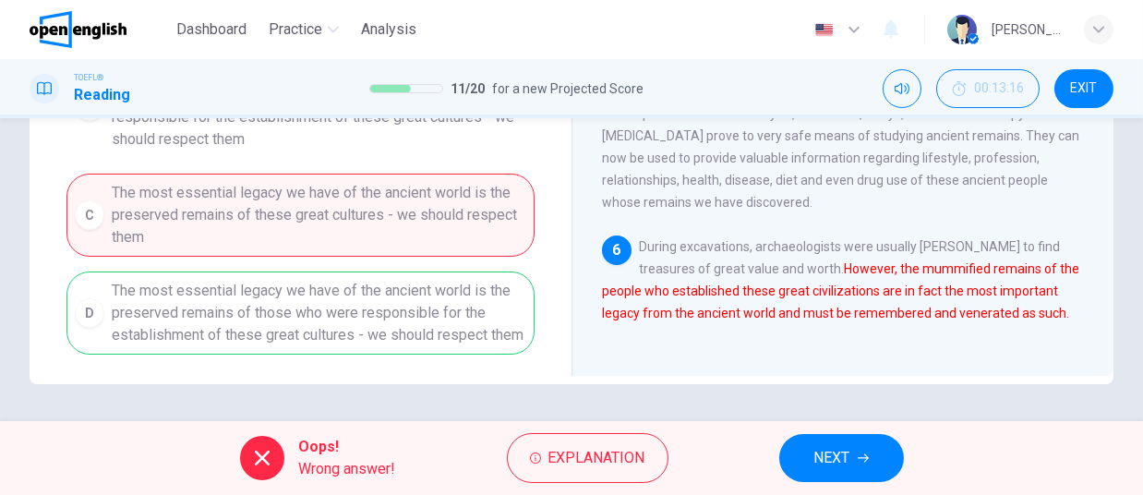
click at [827, 463] on span "NEXT" at bounding box center [832, 458] width 36 height 26
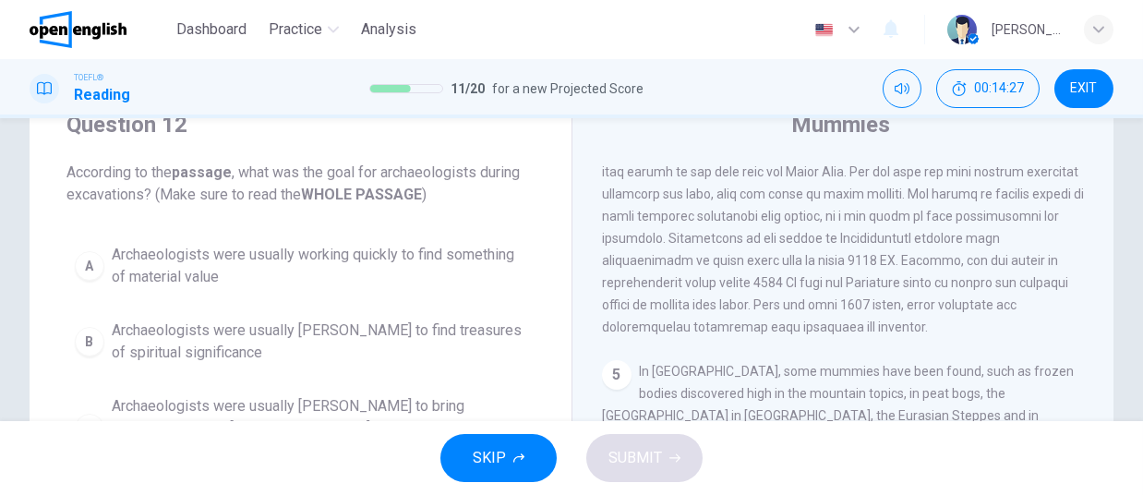
scroll to position [68, 0]
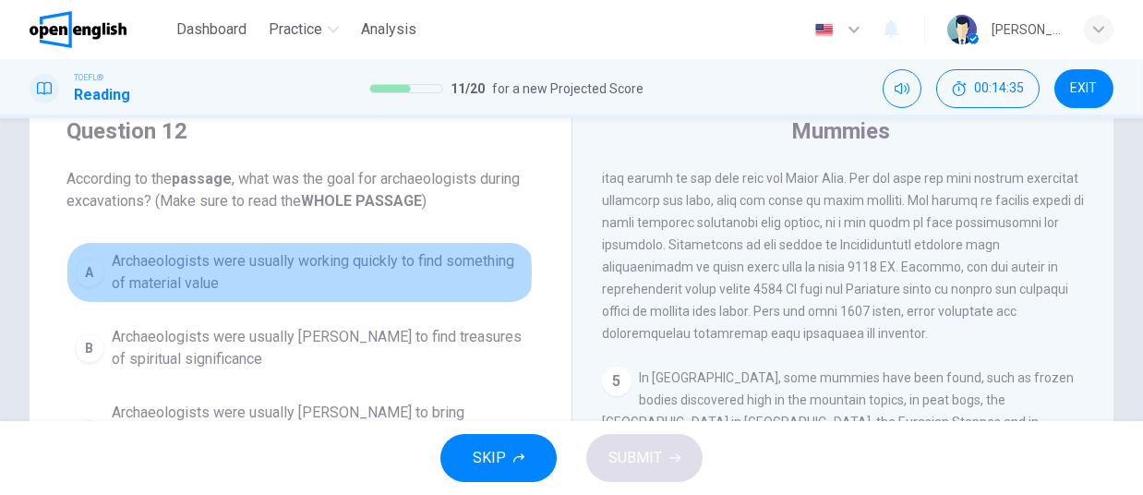
click at [290, 272] on span "Archaeologists were usually working quickly to find something of material value" at bounding box center [319, 272] width 415 height 44
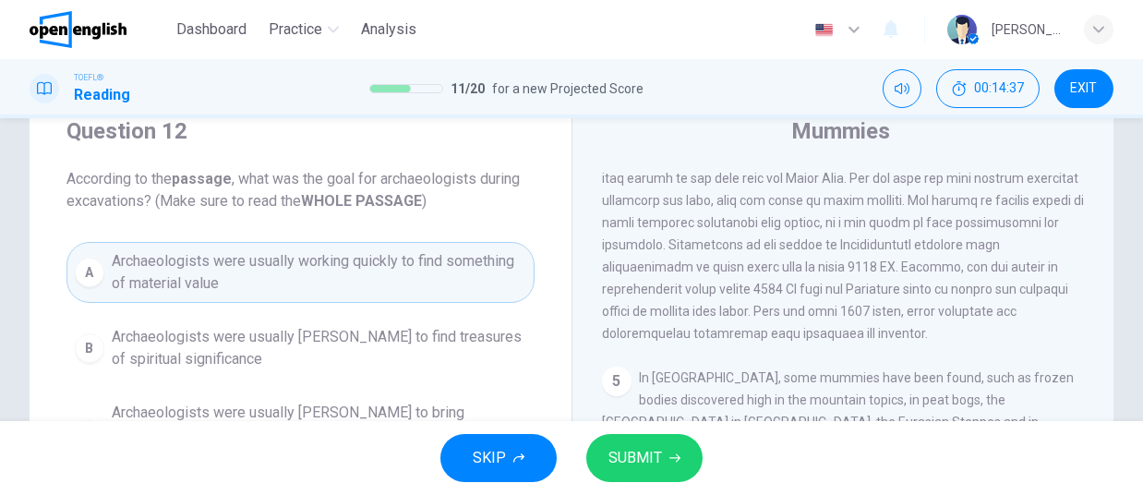
click at [678, 460] on icon "button" at bounding box center [674, 457] width 11 height 11
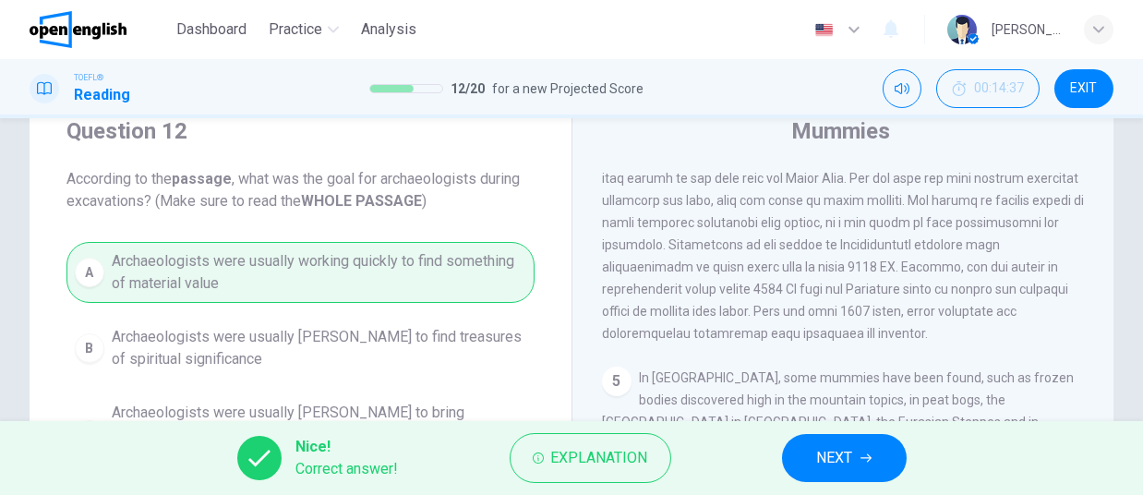
click at [912, 457] on div "Nice! Correct answer! Explanation NEXT" at bounding box center [571, 458] width 1143 height 74
click at [841, 462] on span "NEXT" at bounding box center [835, 458] width 36 height 26
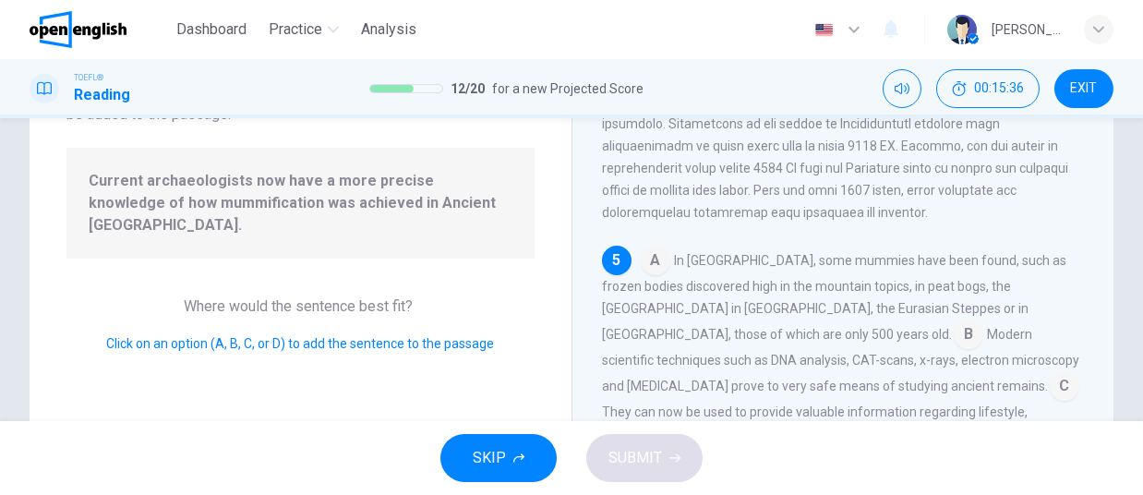
scroll to position [158, 0]
click at [954, 343] on input at bounding box center [969, 338] width 30 height 30
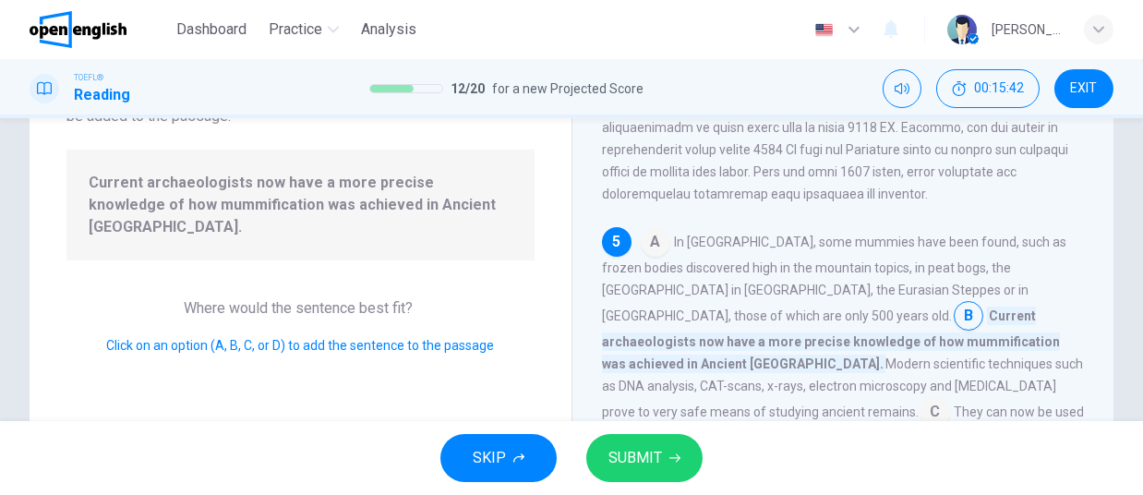
click at [650, 454] on span "SUBMIT" at bounding box center [635, 458] width 54 height 26
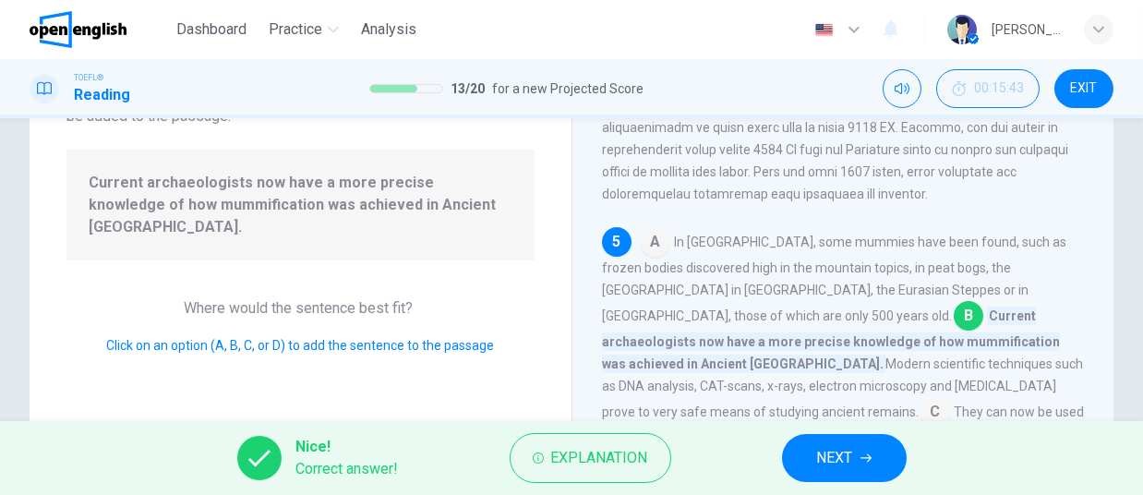
click at [882, 456] on button "NEXT" at bounding box center [844, 458] width 125 height 48
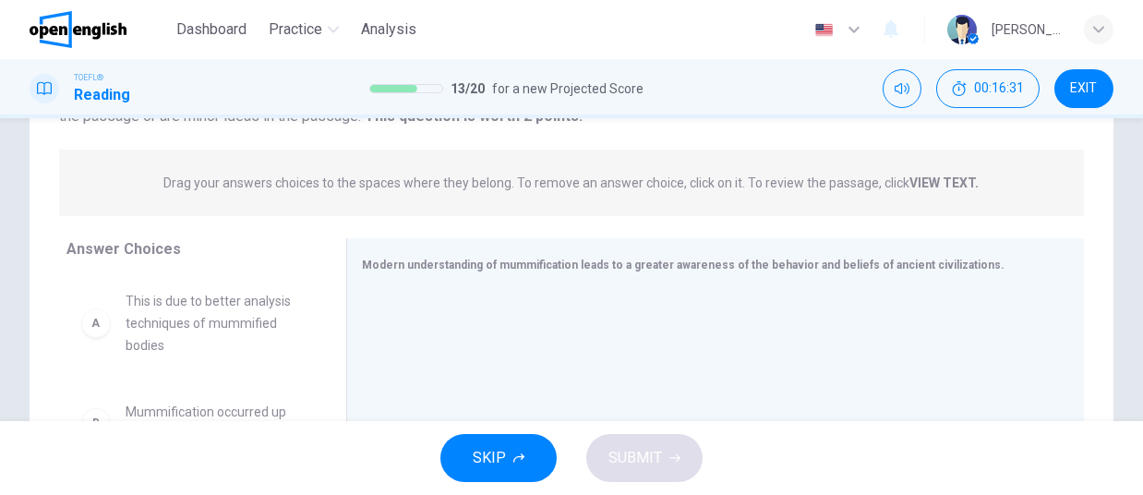
scroll to position [195, 0]
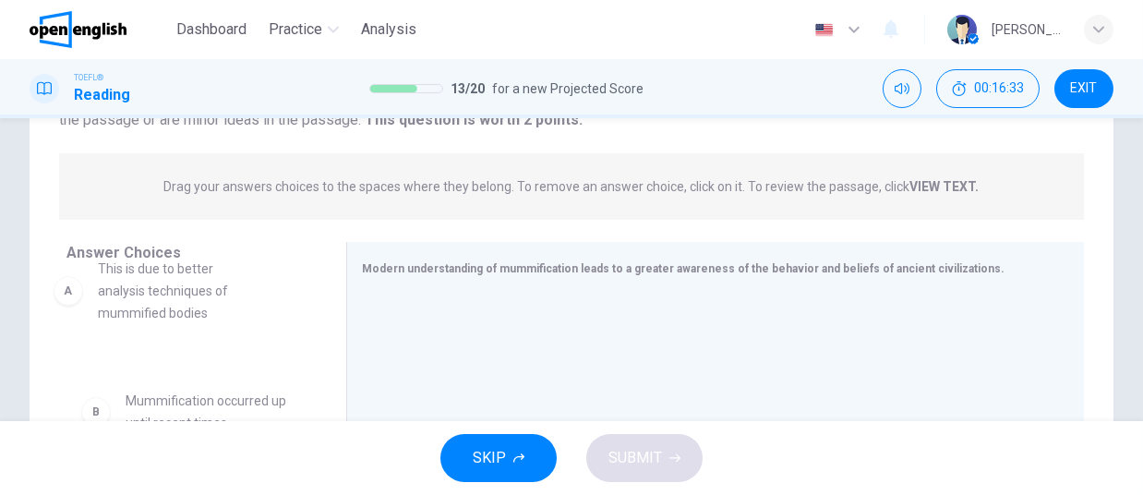
drag, startPoint x: 201, startPoint y: 298, endPoint x: 195, endPoint y: 267, distance: 32.1
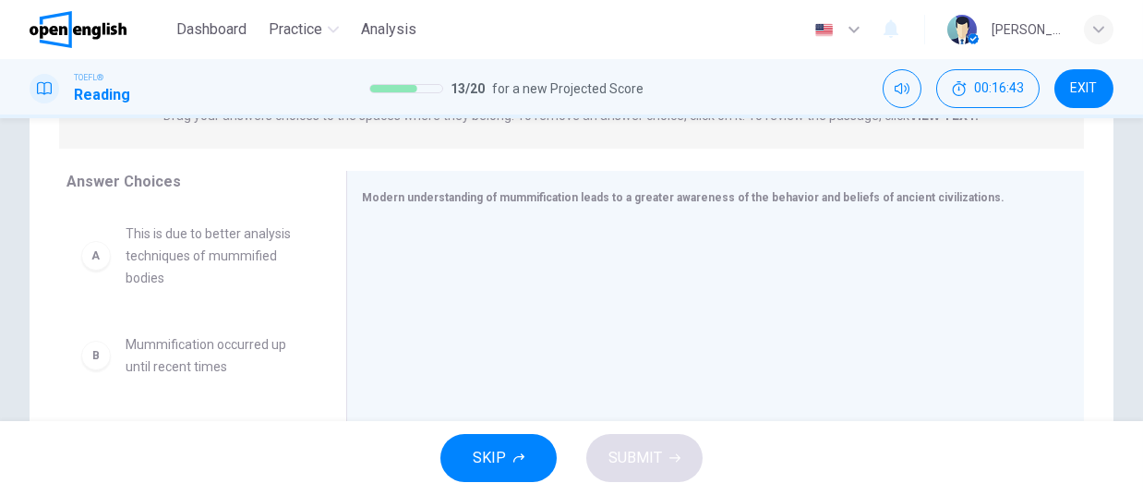
scroll to position [271, 0]
drag, startPoint x: 842, startPoint y: 242, endPoint x: 853, endPoint y: 254, distance: 16.3
click at [853, 254] on div at bounding box center [708, 342] width 692 height 247
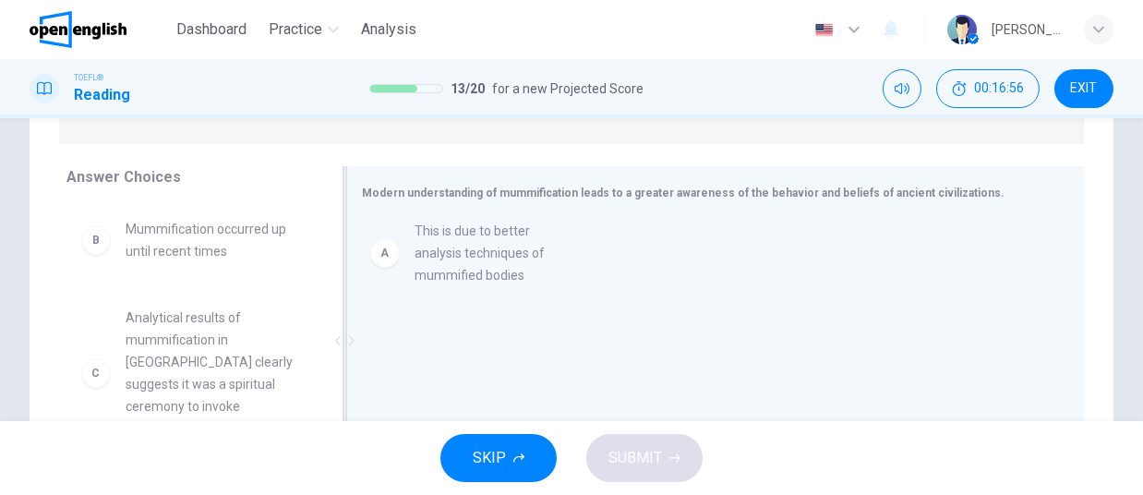
drag, startPoint x: 256, startPoint y: 258, endPoint x: 584, endPoint y: 260, distance: 328.7
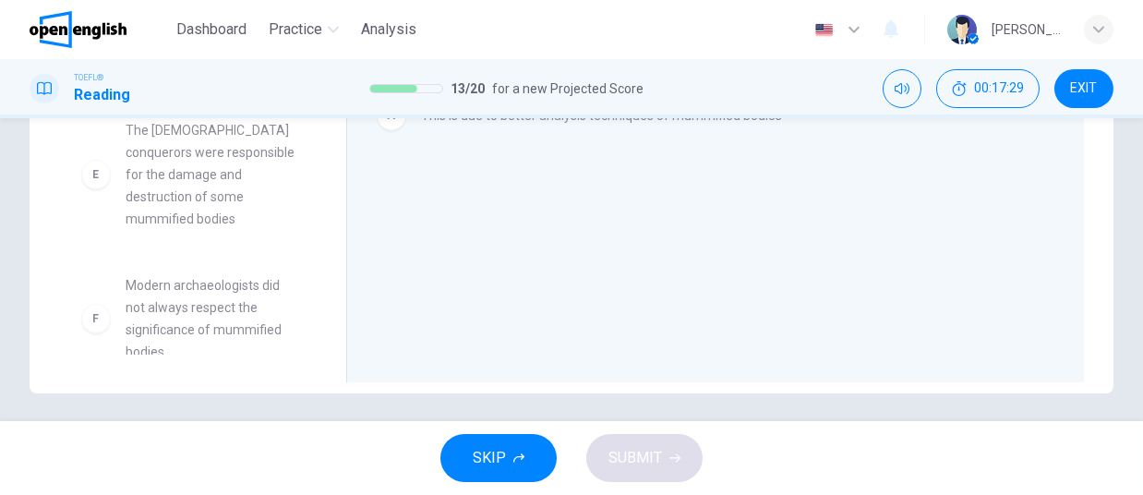
scroll to position [407, 0]
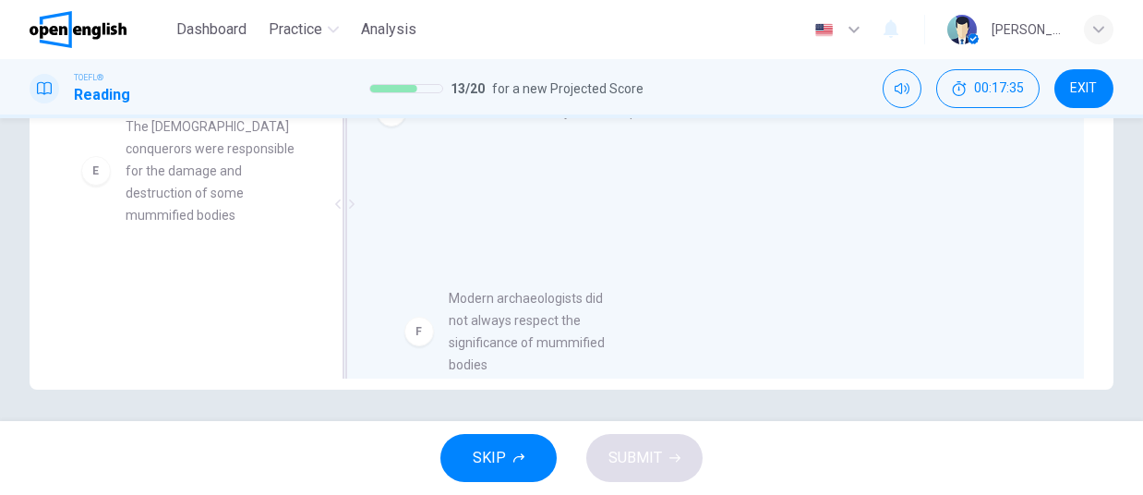
drag, startPoint x: 249, startPoint y: 285, endPoint x: 587, endPoint y: 328, distance: 340.6
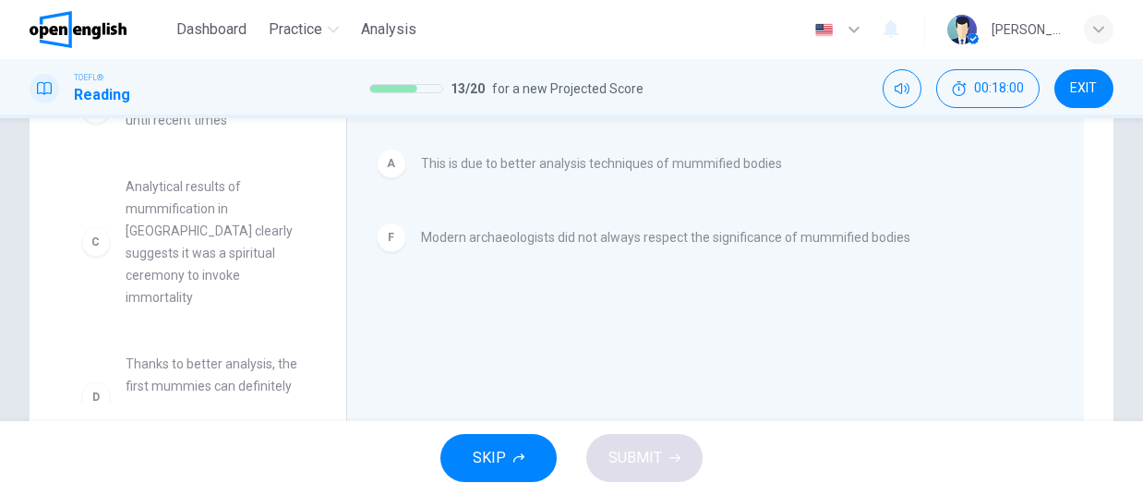
scroll to position [0, 0]
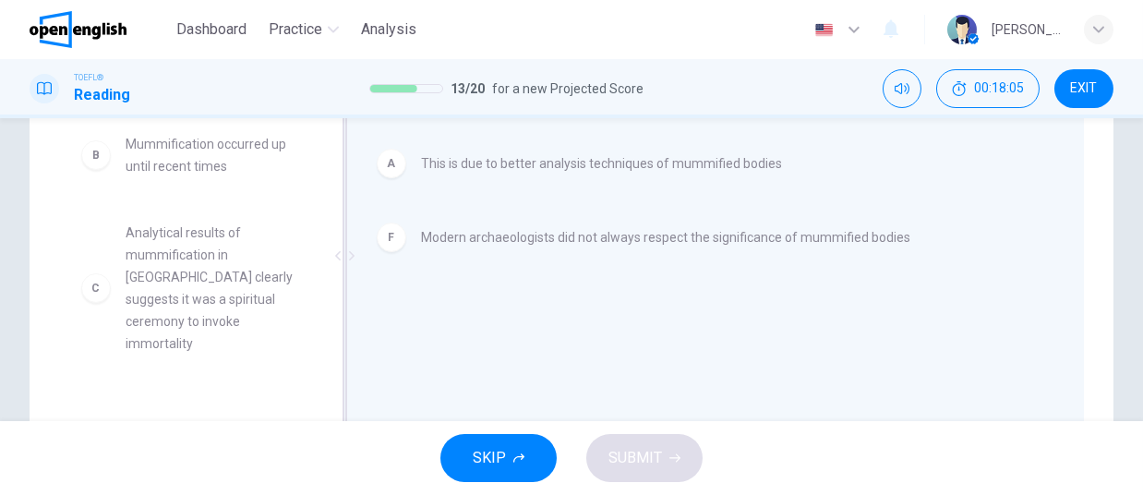
drag, startPoint x: 165, startPoint y: 145, endPoint x: 638, endPoint y: 285, distance: 493.1
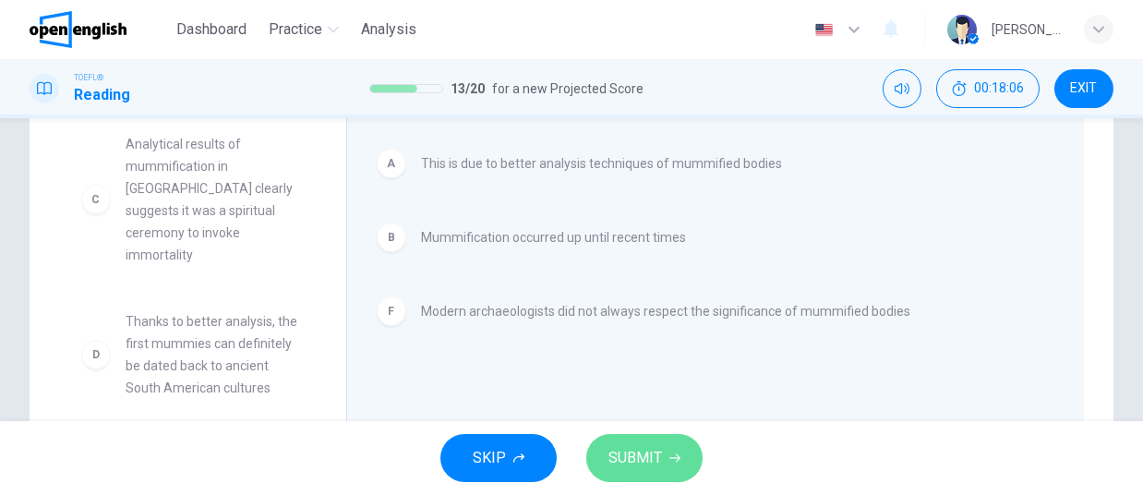
click at [673, 472] on button "SUBMIT" at bounding box center [644, 458] width 116 height 48
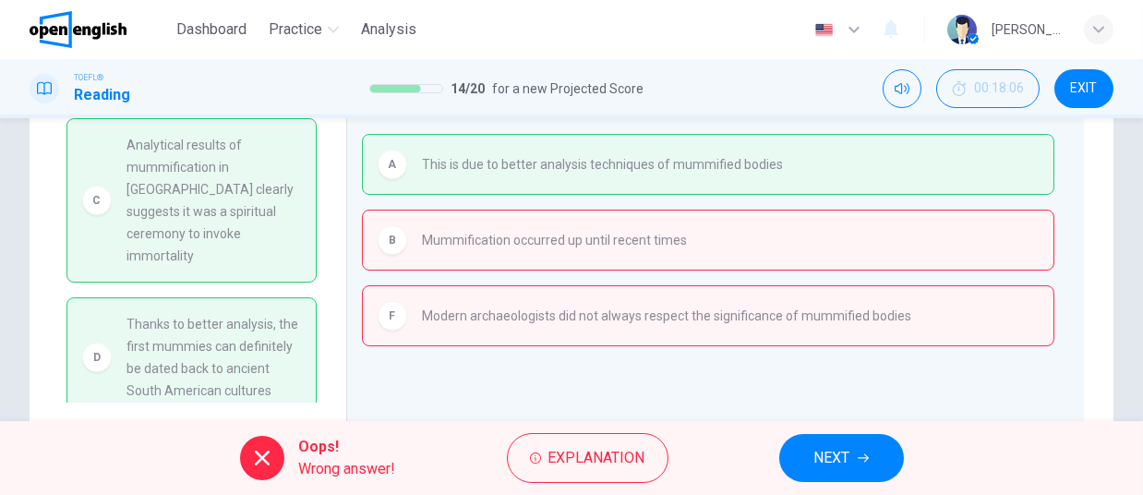
click at [805, 446] on button "NEXT" at bounding box center [841, 458] width 125 height 48
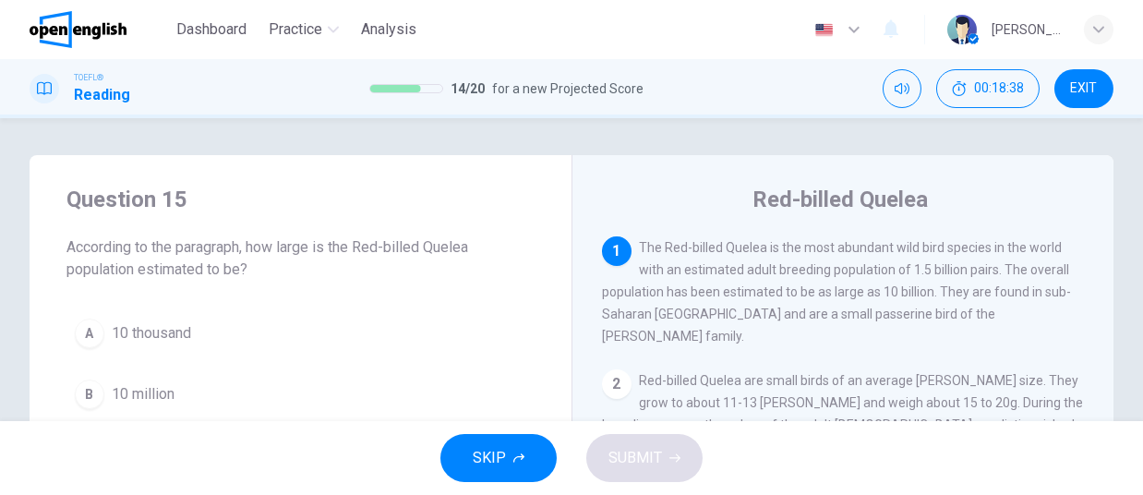
drag, startPoint x: 1132, startPoint y: 205, endPoint x: 1133, endPoint y: 231, distance: 25.9
click at [1133, 231] on div "Question 15 According to the paragraph, how large is the Red-billed Quelea popu…" at bounding box center [571, 476] width 1143 height 642
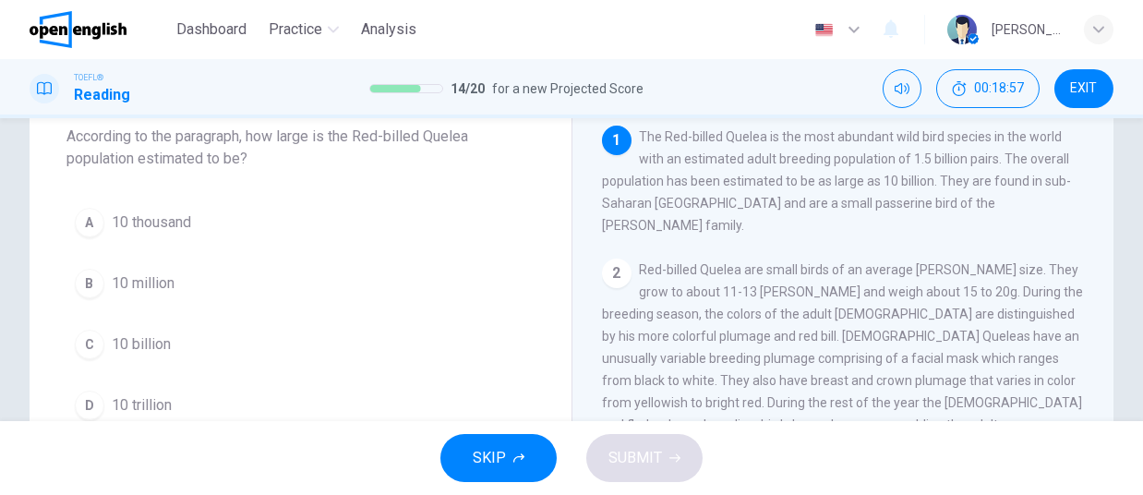
scroll to position [130, 0]
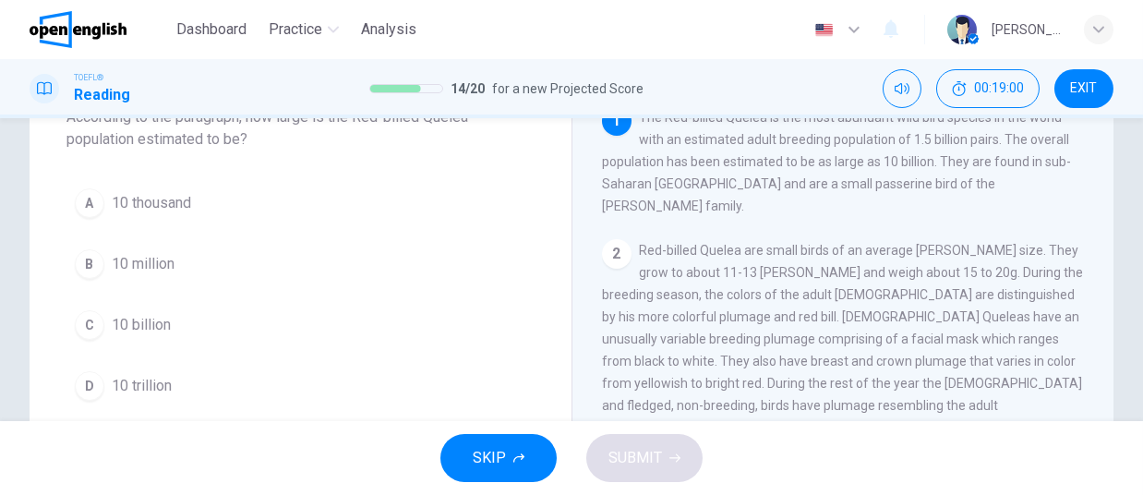
click at [92, 259] on div "B" at bounding box center [90, 264] width 30 height 30
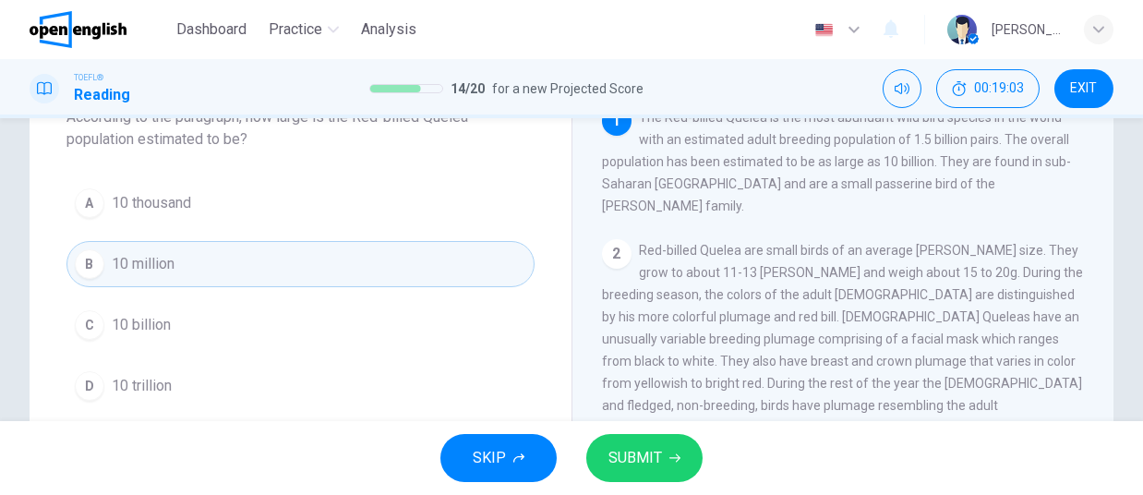
scroll to position [133, 0]
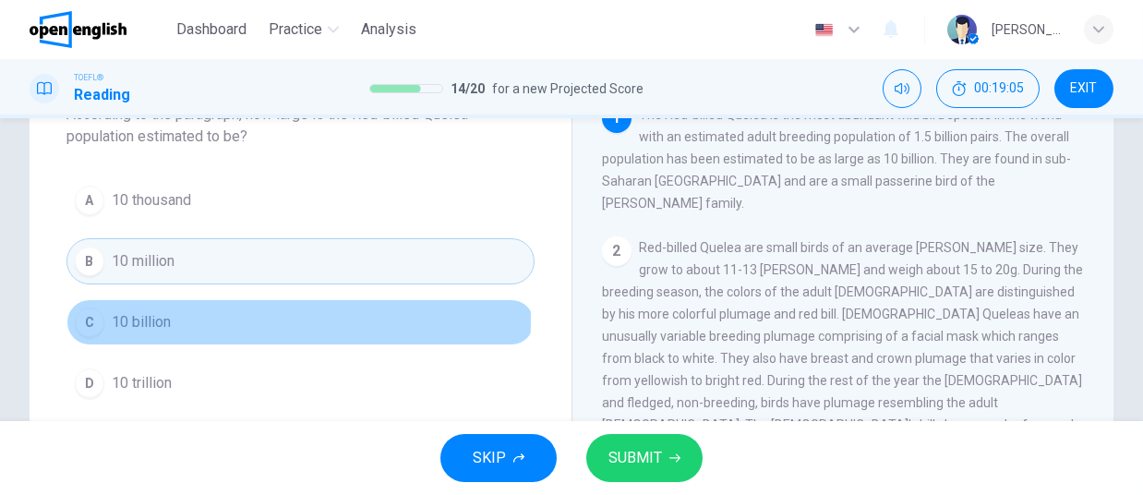
click at [173, 319] on button "C 10 billion" at bounding box center [300, 322] width 468 height 46
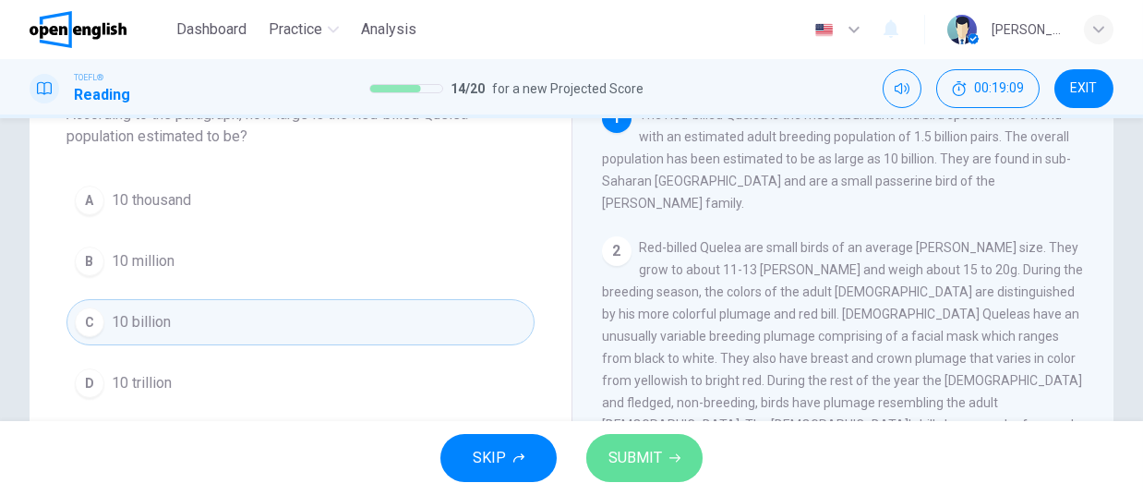
click at [621, 463] on span "SUBMIT" at bounding box center [635, 458] width 54 height 26
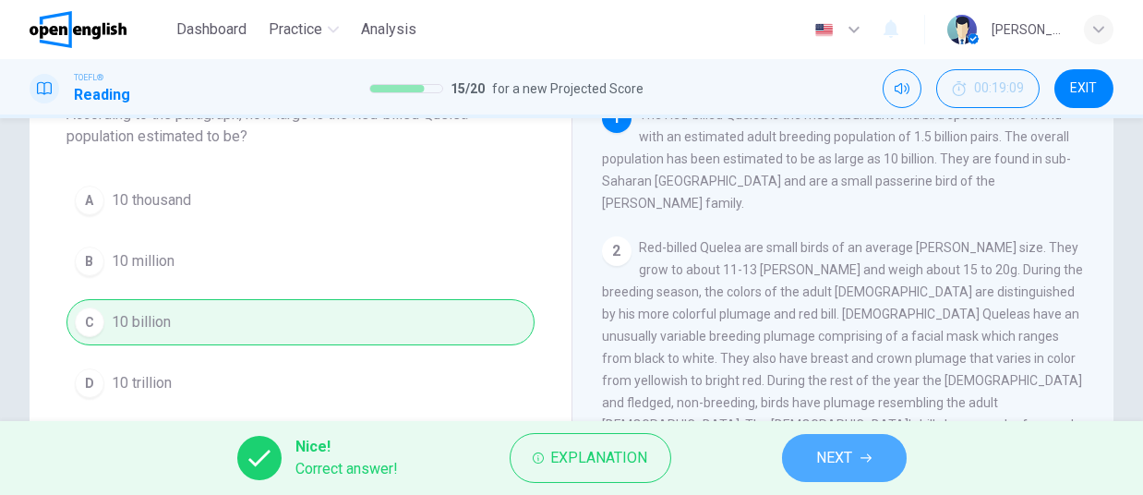
click at [841, 462] on span "NEXT" at bounding box center [835, 458] width 36 height 26
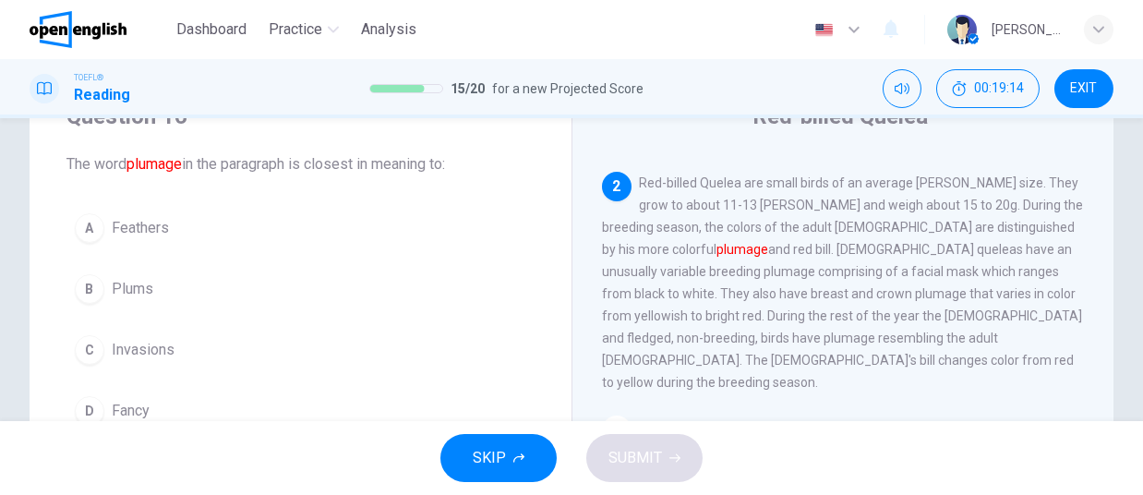
scroll to position [88, 0]
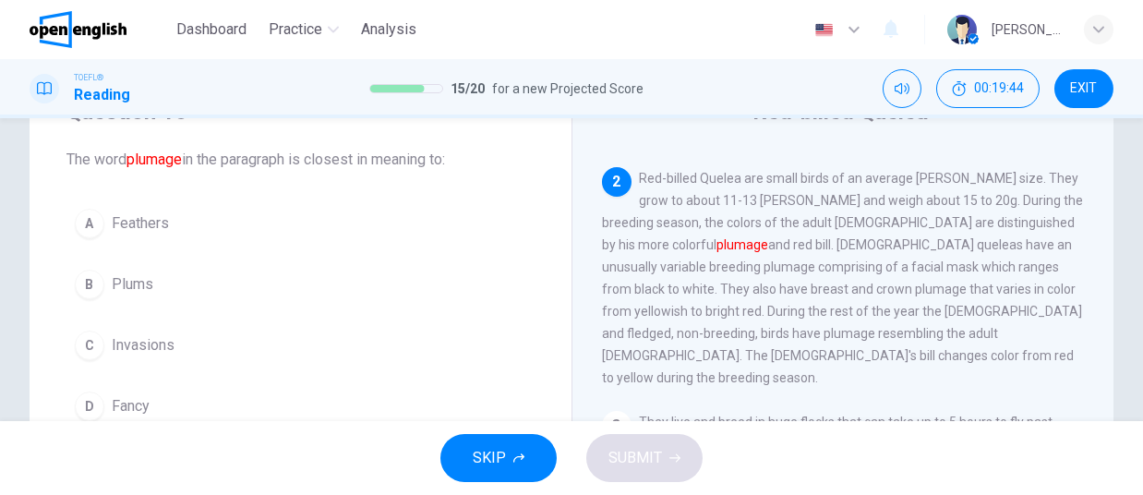
click at [146, 217] on span "Feathers" at bounding box center [140, 223] width 57 height 22
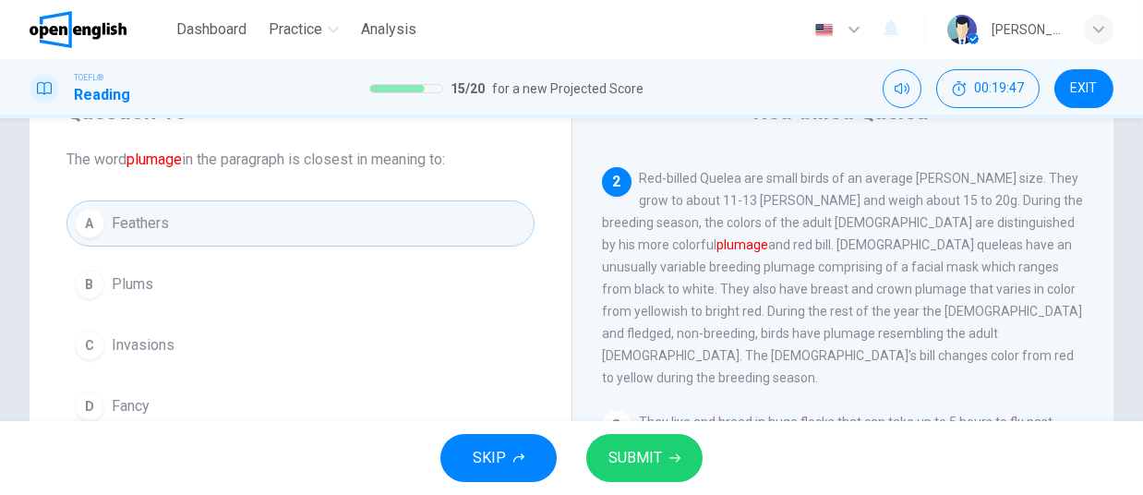
click at [686, 467] on button "SUBMIT" at bounding box center [644, 458] width 116 height 48
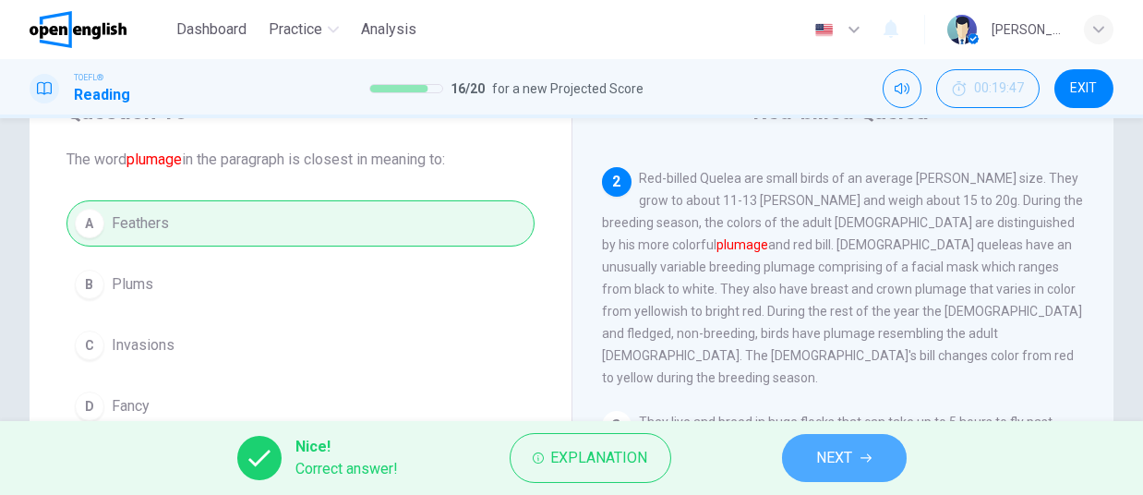
click at [854, 461] on button "NEXT" at bounding box center [844, 458] width 125 height 48
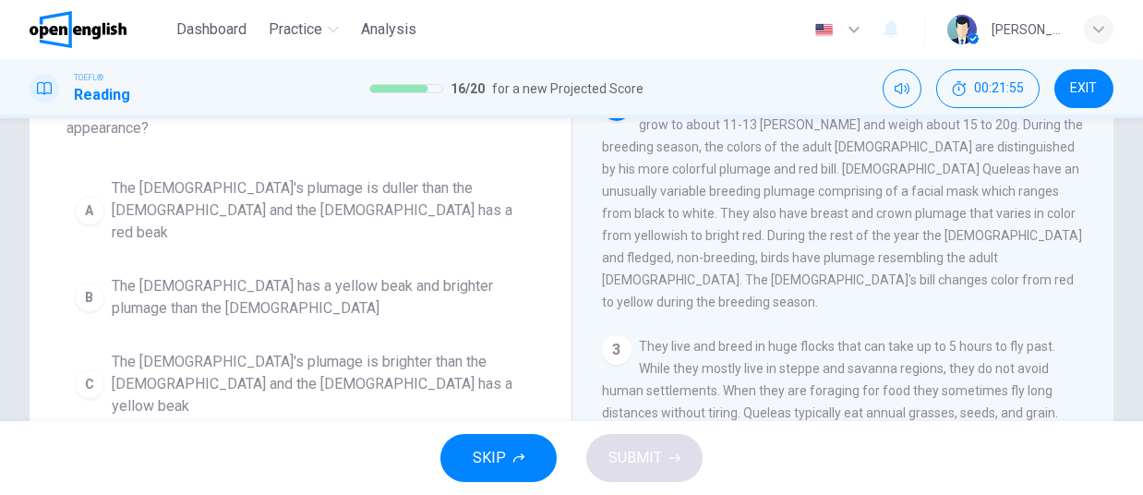
scroll to position [181, 0]
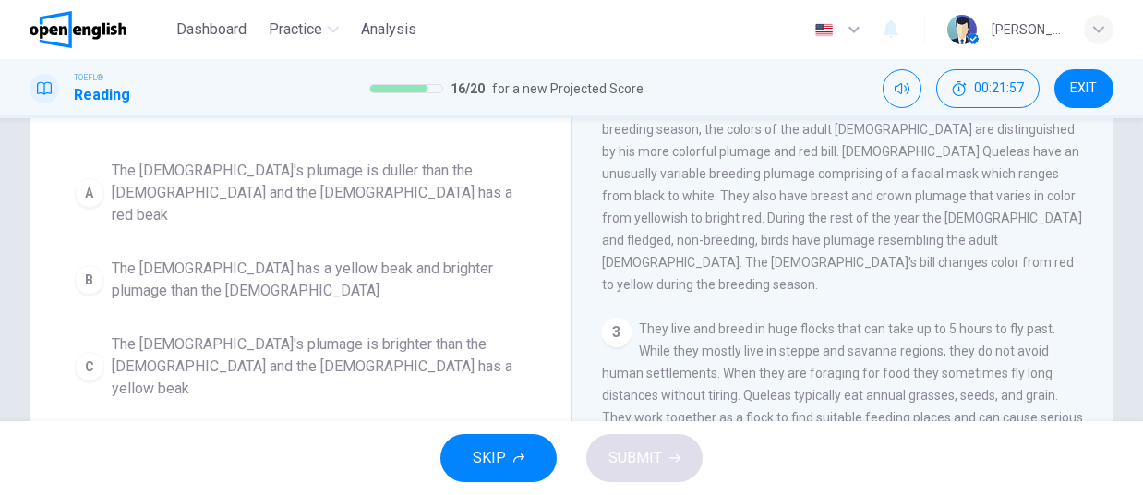
click at [345, 333] on span "The [DEMOGRAPHIC_DATA]'s plumage is brighter than the [DEMOGRAPHIC_DATA] and th…" at bounding box center [319, 366] width 415 height 66
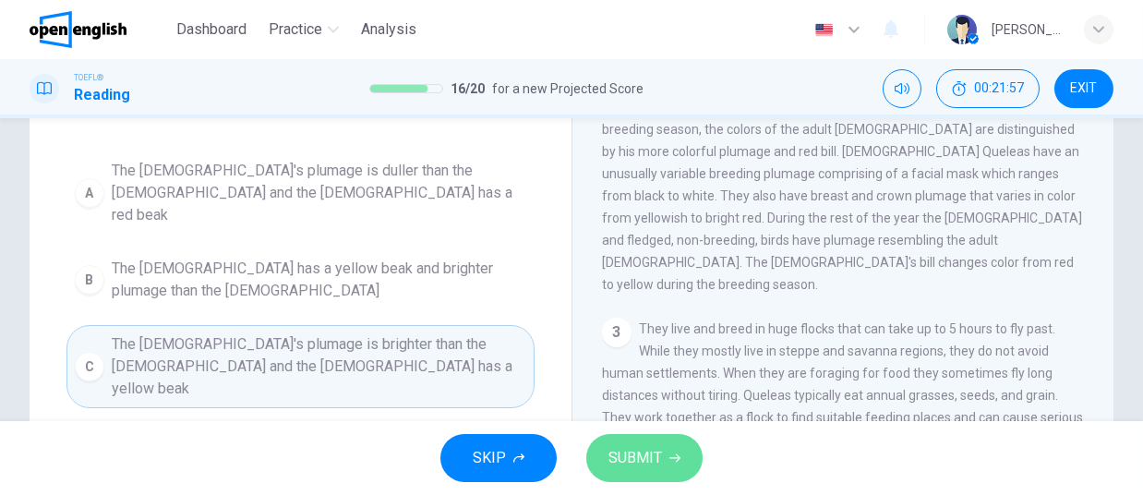
click at [673, 455] on icon "button" at bounding box center [674, 457] width 11 height 11
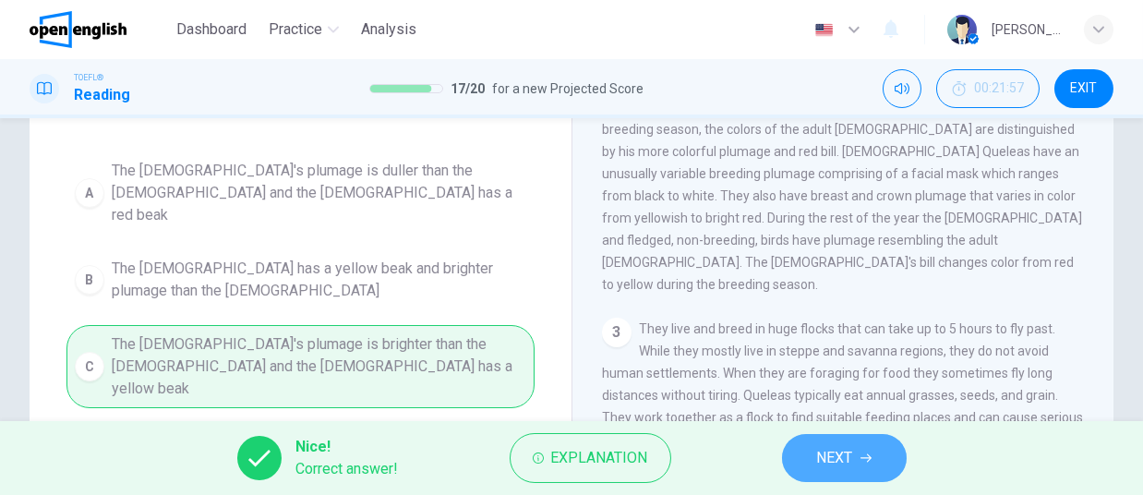
click at [868, 455] on icon "button" at bounding box center [866, 457] width 11 height 11
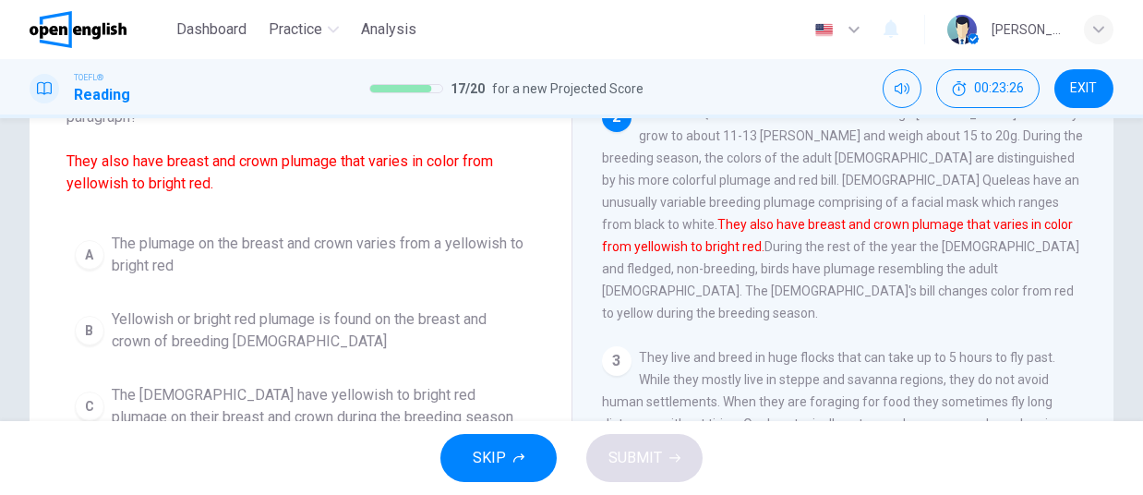
scroll to position [180, 0]
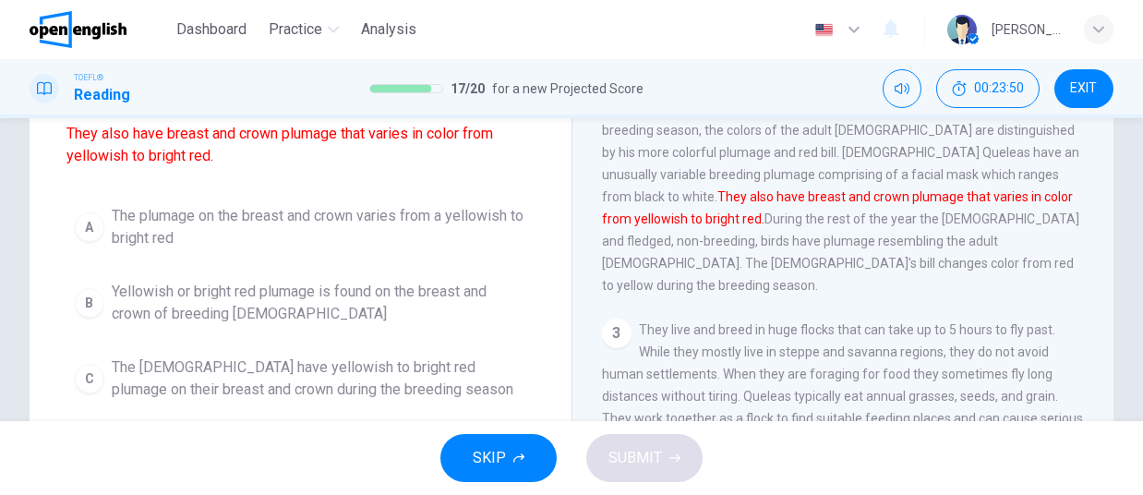
click at [233, 243] on span "The plumage on the breast and crown varies from a yellowish to bright red" at bounding box center [319, 227] width 415 height 44
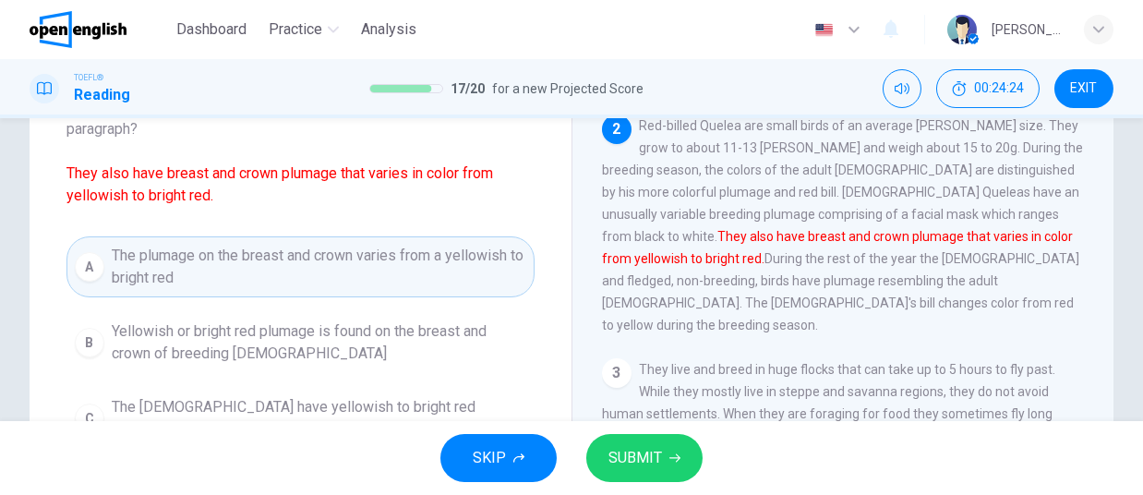
scroll to position [129, 0]
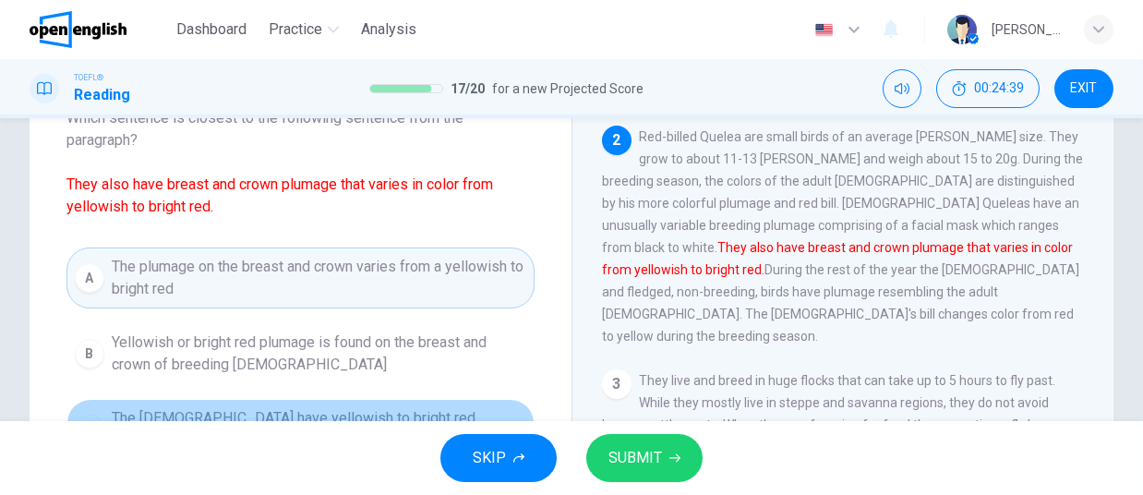
click at [401, 409] on span "The [DEMOGRAPHIC_DATA] have yellowish to bright red plumage on their breast and…" at bounding box center [319, 429] width 415 height 44
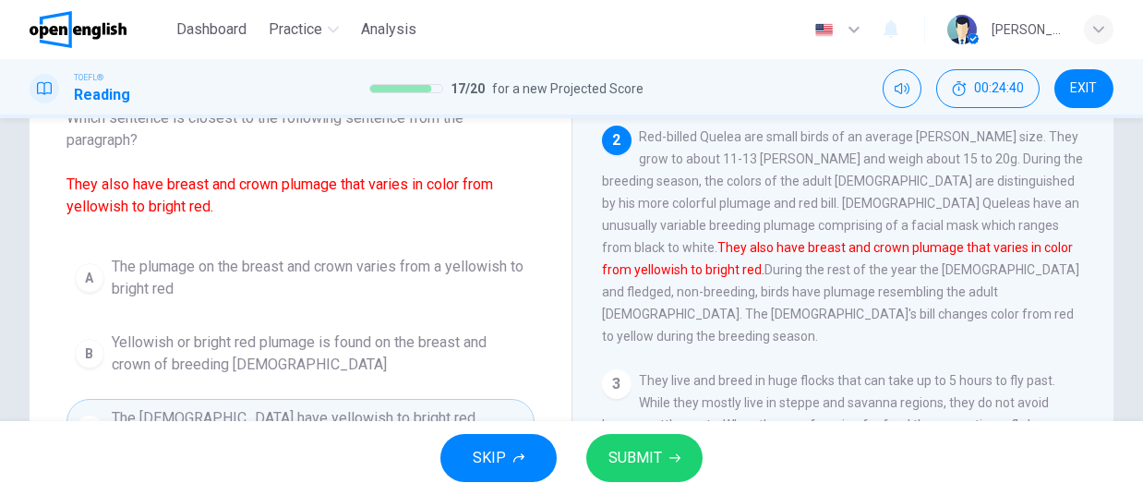
click at [626, 445] on span "SUBMIT" at bounding box center [635, 458] width 54 height 26
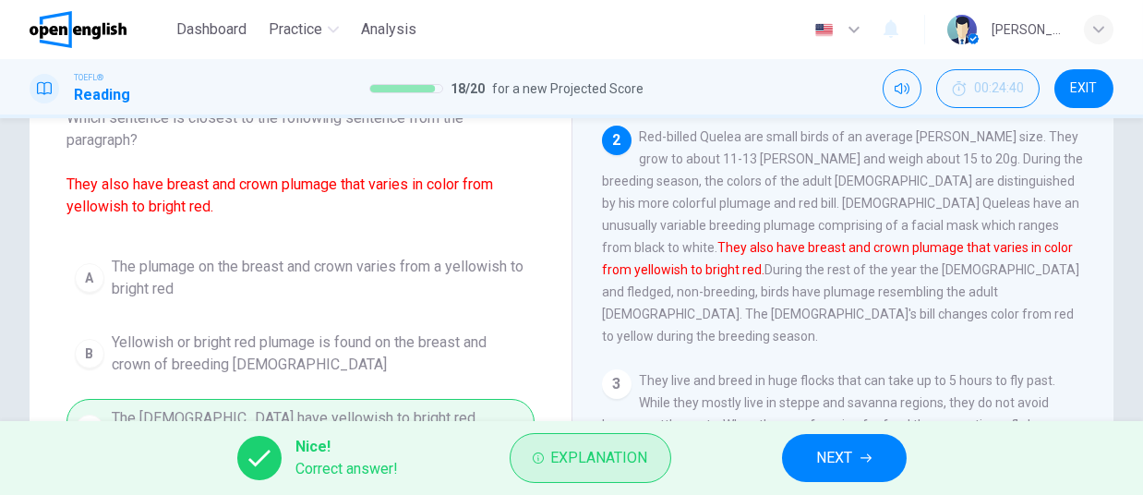
click at [644, 474] on button "Explanation" at bounding box center [591, 458] width 162 height 50
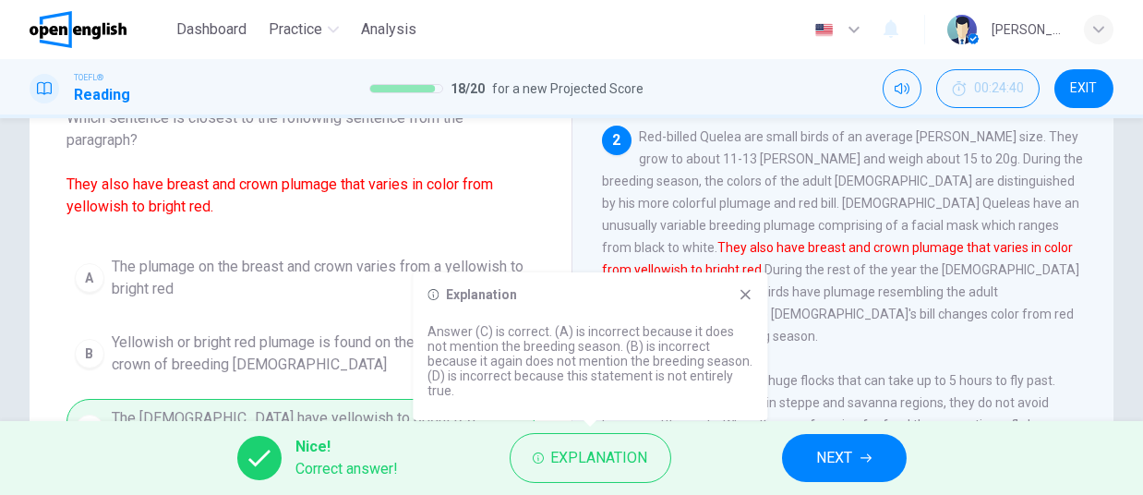
click at [861, 463] on icon "button" at bounding box center [866, 457] width 11 height 11
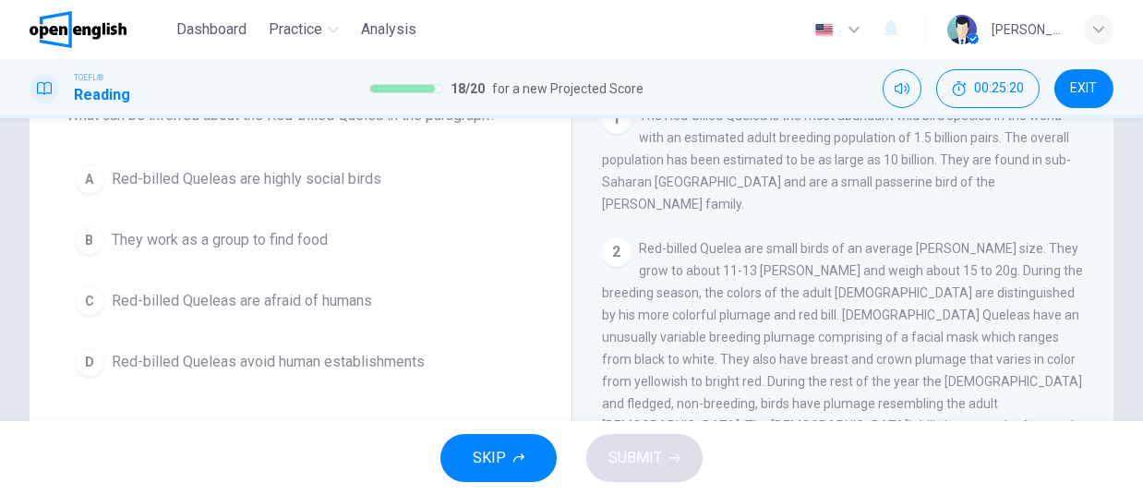
scroll to position [134, 0]
click at [331, 246] on button "B They work as a group to find food" at bounding box center [300, 238] width 468 height 46
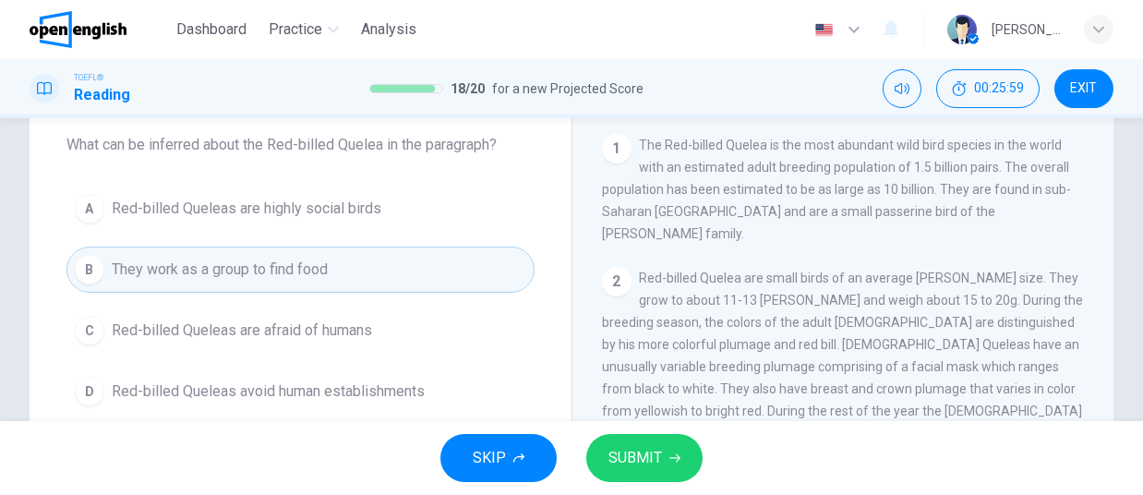
scroll to position [96, 0]
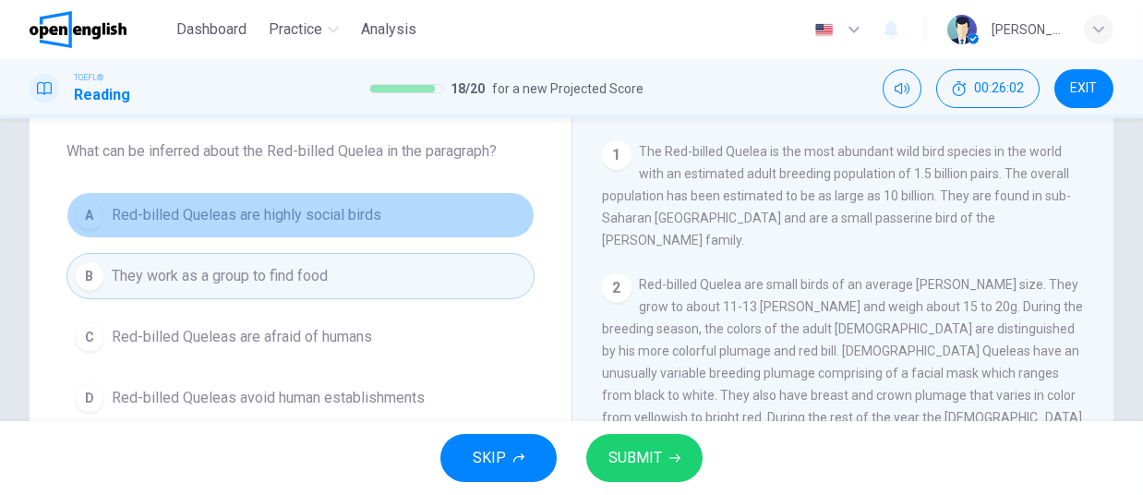
click at [318, 236] on button "A Red-billed Queleas are highly social birds" at bounding box center [300, 215] width 468 height 46
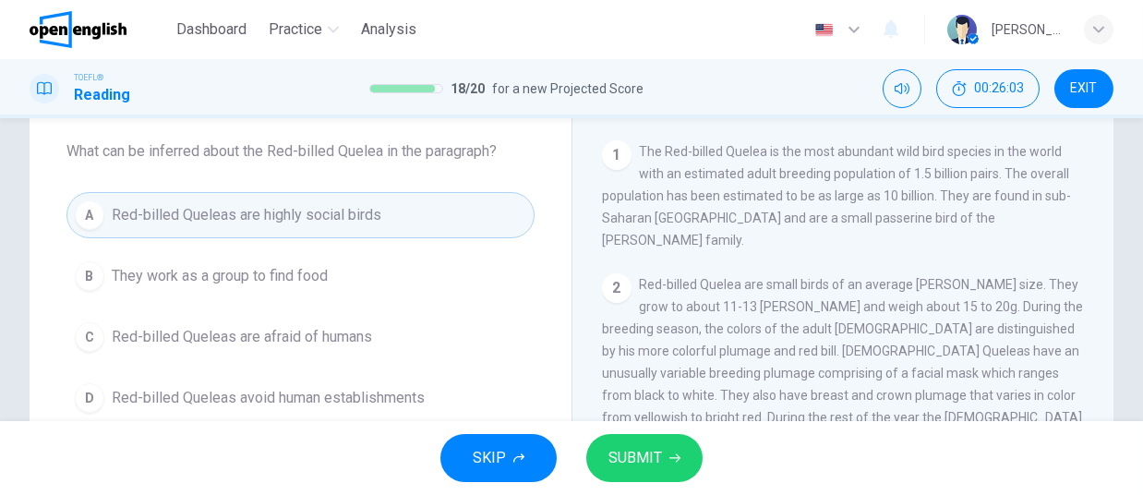
click at [684, 463] on button "SUBMIT" at bounding box center [644, 458] width 116 height 48
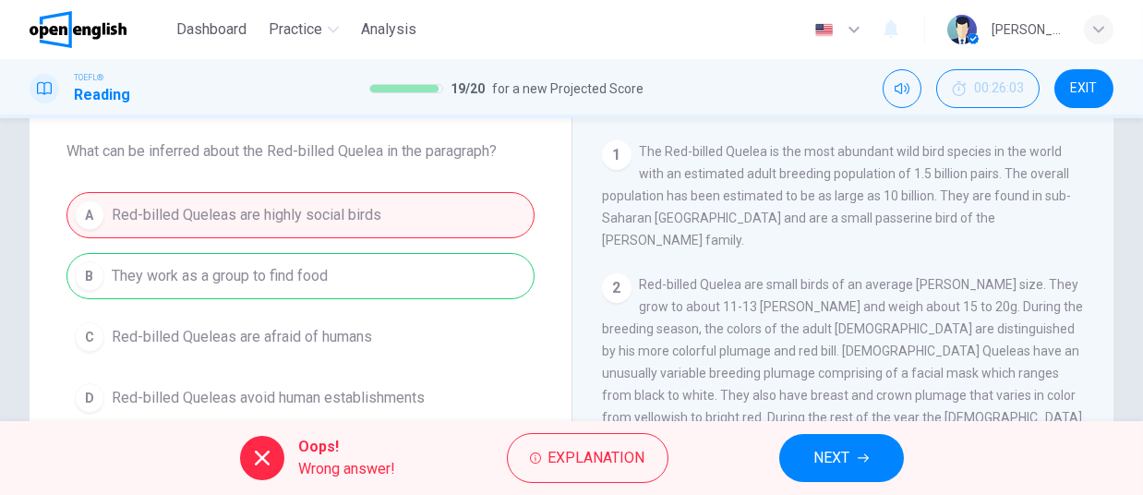
click at [865, 455] on icon "button" at bounding box center [863, 457] width 11 height 11
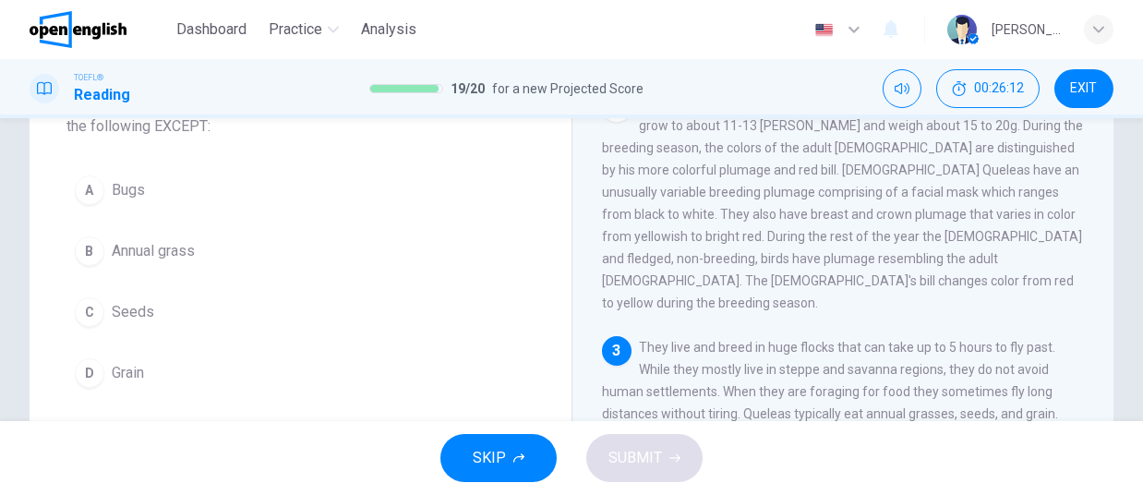
scroll to position [148, 0]
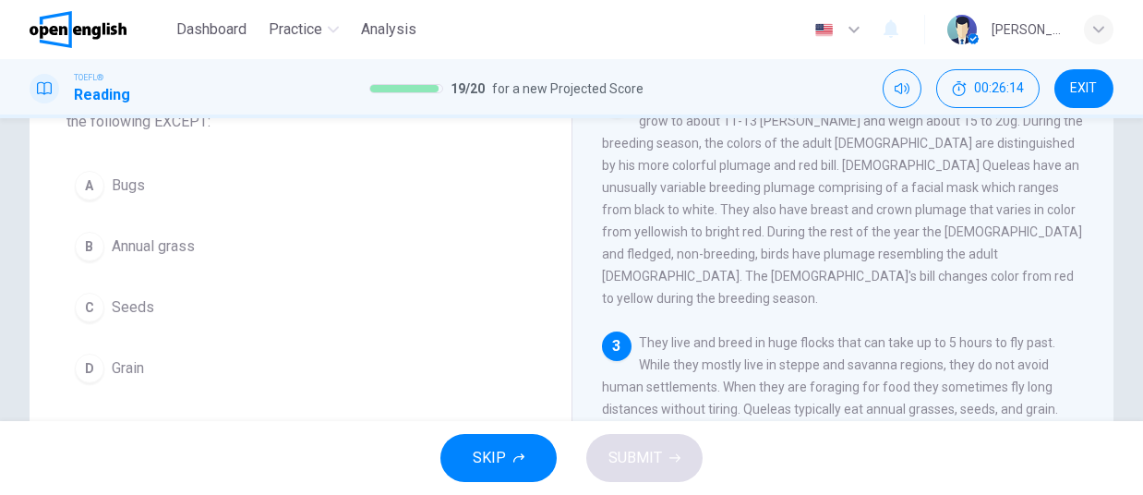
click at [99, 172] on button "A Bugs" at bounding box center [300, 186] width 468 height 46
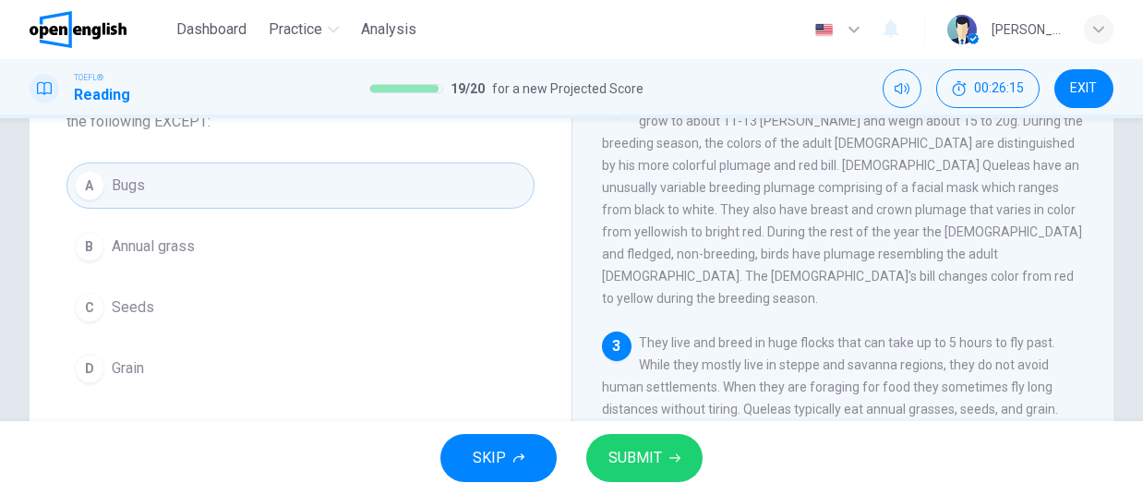
click at [713, 480] on div "SKIP SUBMIT" at bounding box center [571, 458] width 1143 height 74
click at [673, 464] on button "SUBMIT" at bounding box center [644, 458] width 116 height 48
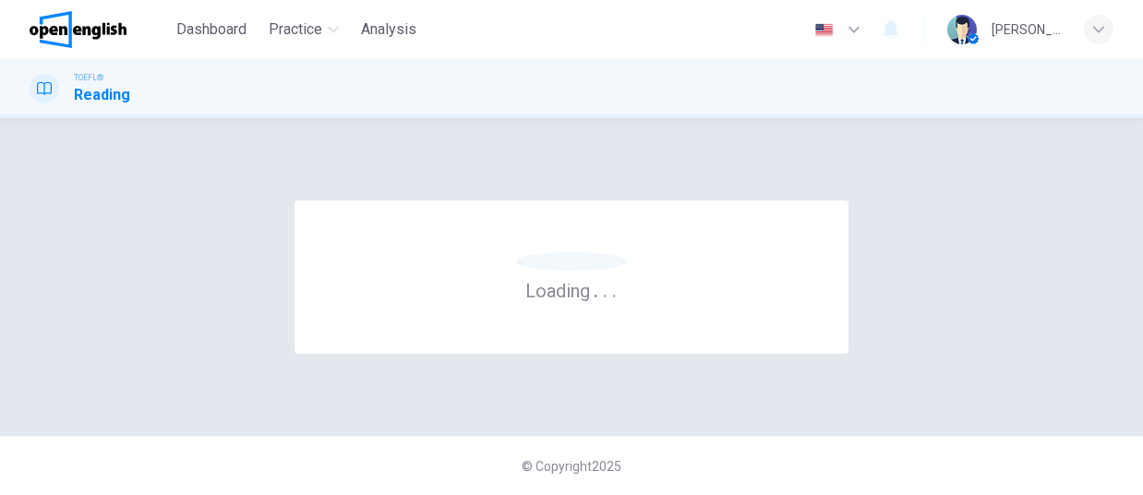
scroll to position [0, 0]
